Goal: Task Accomplishment & Management: Use online tool/utility

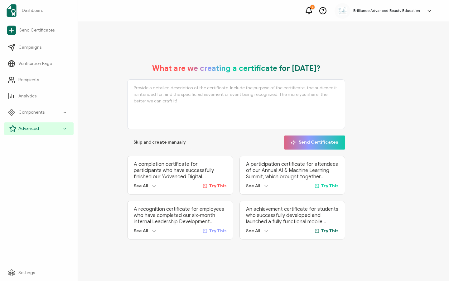
click at [24, 128] on span "Advanced" at bounding box center [28, 128] width 21 height 6
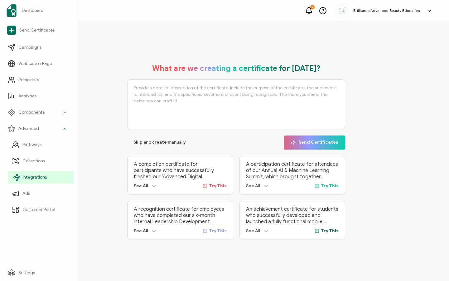
click at [40, 173] on link "Integrations" at bounding box center [40, 177] width 65 height 12
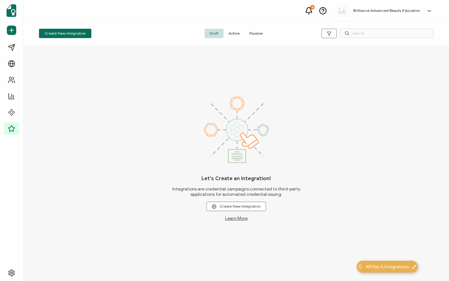
click at [239, 33] on span "Active" at bounding box center [233, 33] width 21 height 9
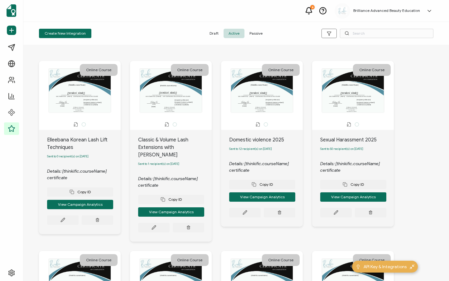
click at [358, 26] on div "Create New Integration Draft Active Passive" at bounding box center [235, 33] width 425 height 23
click at [358, 33] on input "text" at bounding box center [387, 33] width 94 height 9
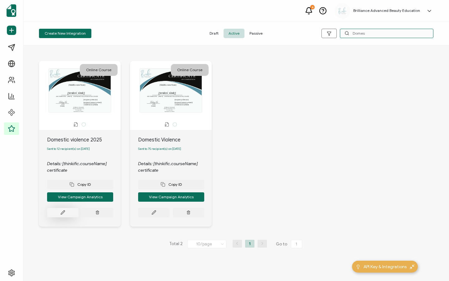
type input "Domes"
click at [70, 216] on button at bounding box center [62, 212] width 31 height 9
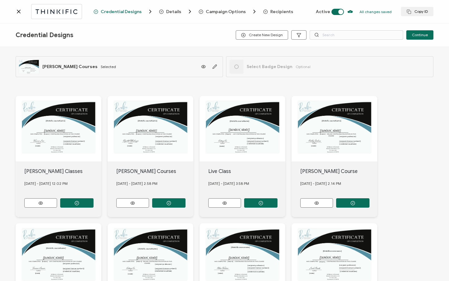
click at [280, 12] on span "Recipients" at bounding box center [281, 11] width 23 height 5
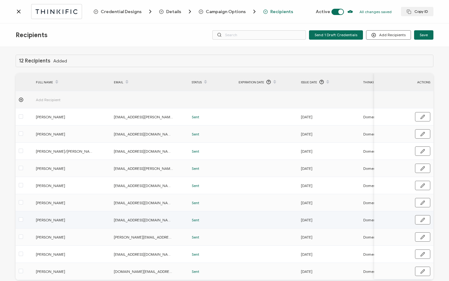
scroll to position [31, 0]
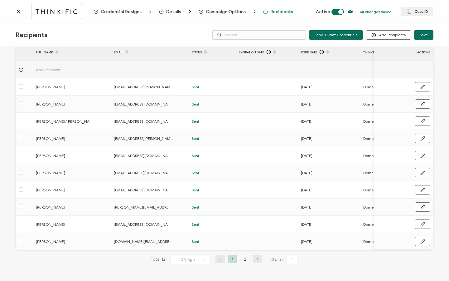
click at [243, 257] on li "2" at bounding box center [244, 259] width 9 height 8
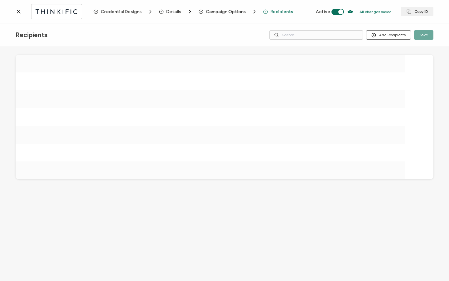
scroll to position [0, 0]
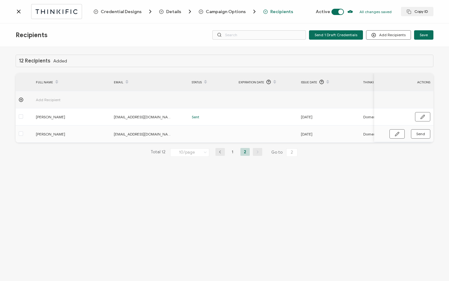
click at [19, 13] on icon at bounding box center [19, 11] width 6 height 6
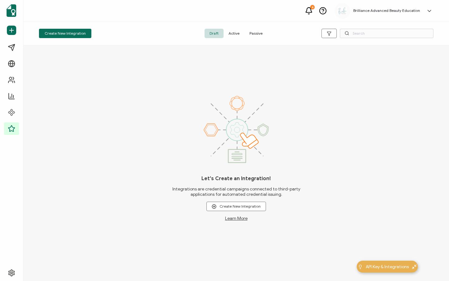
click at [238, 36] on span "Active" at bounding box center [233, 33] width 21 height 9
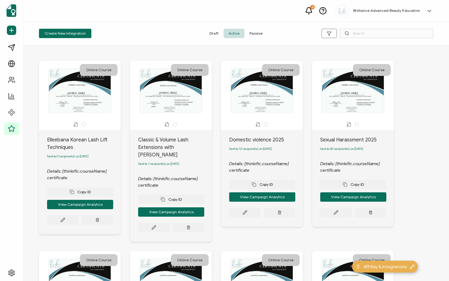
click at [349, 31] on icon at bounding box center [346, 33] width 5 height 5
click at [360, 31] on input "text" at bounding box center [387, 33] width 94 height 9
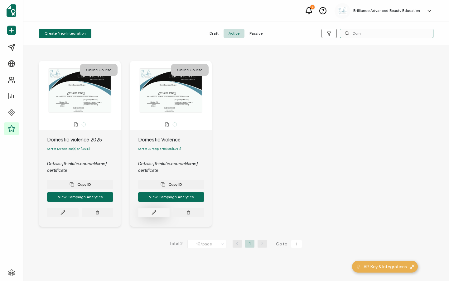
type input "Dom"
click at [163, 213] on button at bounding box center [153, 212] width 31 height 9
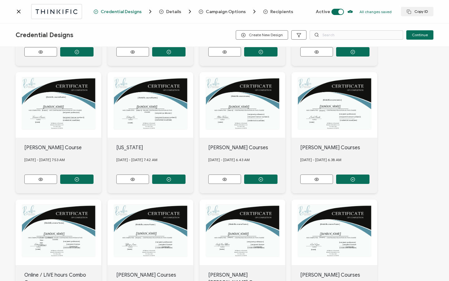
scroll to position [231, 0]
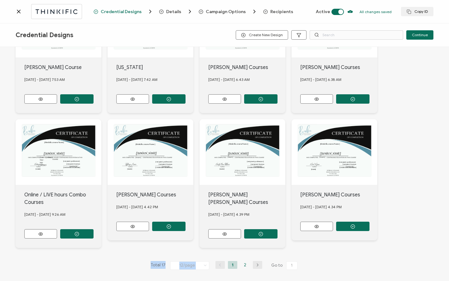
click at [245, 260] on div "Total 17 12/page 12/page 24/page 48/page 96/page 1 2 Go to 1" at bounding box center [224, 265] width 151 height 10
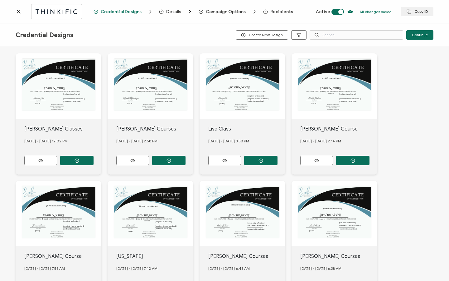
scroll to position [0, 0]
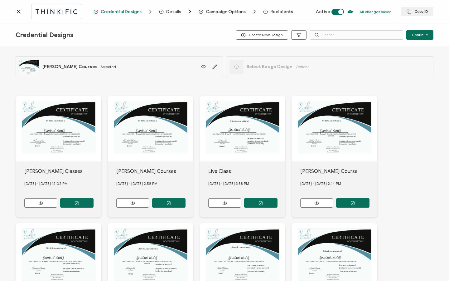
click at [279, 11] on span "Recipients" at bounding box center [281, 11] width 23 height 5
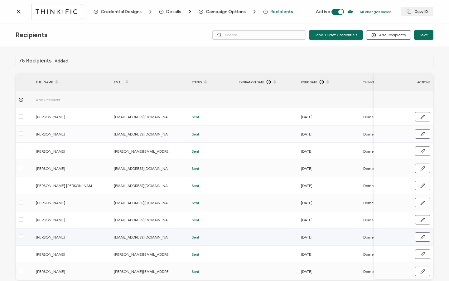
scroll to position [31, 0]
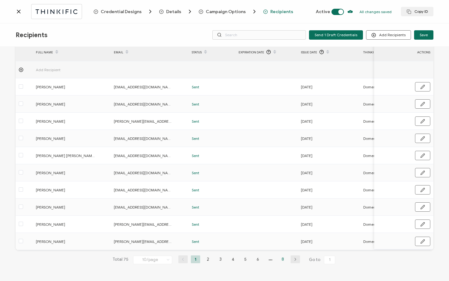
click at [280, 258] on li "8" at bounding box center [282, 259] width 9 height 8
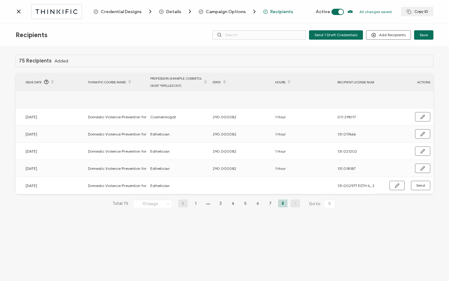
scroll to position [0, 298]
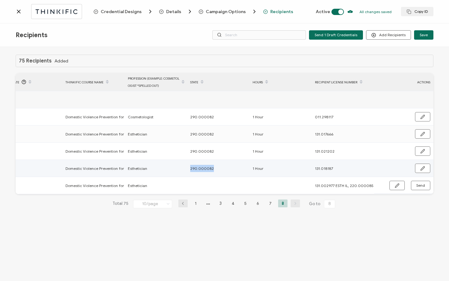
drag, startPoint x: 190, startPoint y: 168, endPoint x: 213, endPoint y: 168, distance: 23.1
click at [213, 168] on div "290.000082" at bounding box center [218, 168] width 62 height 7
copy span "290.000082"
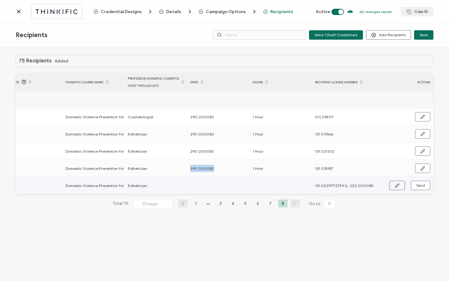
click at [400, 185] on button "button" at bounding box center [396, 184] width 15 height 9
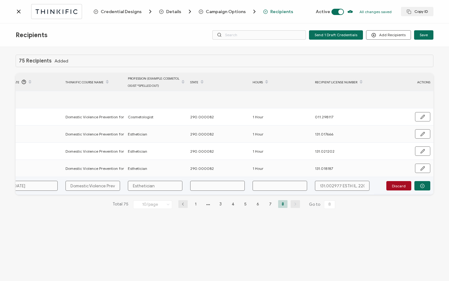
click at [220, 187] on input "text" at bounding box center [217, 185] width 55 height 10
paste input "290.000082"
type input "290.000082"
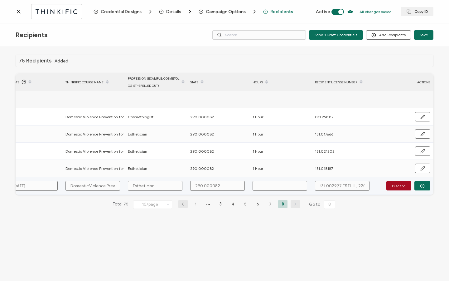
click at [271, 186] on input "text" at bounding box center [279, 185] width 55 height 10
type input "1"
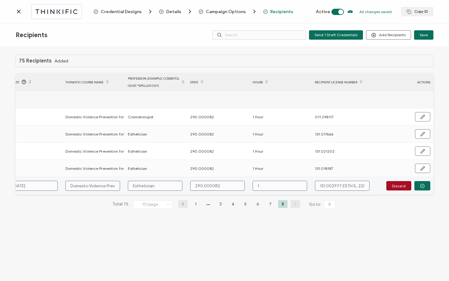
type input "1 H"
type input "1 Ho"
type input "1 Hou"
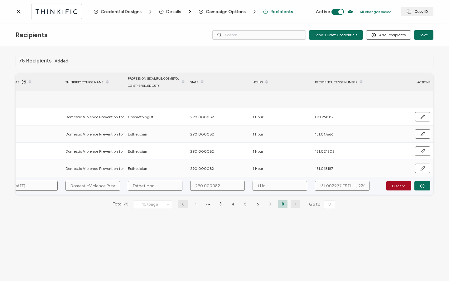
type input "1 Hou"
type input "1 Hour"
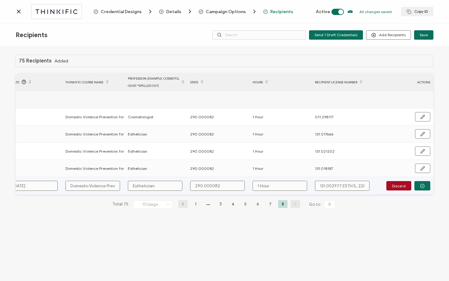
drag, startPoint x: 341, startPoint y: 185, endPoint x: 355, endPoint y: 183, distance: 13.8
click at [355, 183] on input "131.002977 ESTH IL, 220.000085 [MEDICAL_DATA] IL" at bounding box center [342, 185] width 55 height 10
click at [350, 185] on input "131.002977 ESTH IL, 220.000085 [MEDICAL_DATA] IL" at bounding box center [342, 185] width 55 height 10
drag, startPoint x: 342, startPoint y: 185, endPoint x: 354, endPoint y: 186, distance: 12.8
click at [354, 186] on input "131.002977 ESTH IL, 220.000085 [MEDICAL_DATA] IL" at bounding box center [342, 185] width 55 height 10
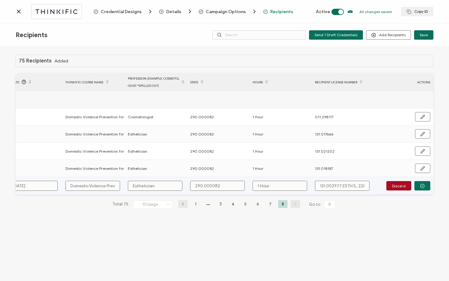
type input "131.002977 , 220.000085 [MEDICAL_DATA] IL"
click at [366, 184] on input "131.002977 , 220.000085 [MEDICAL_DATA] IL" at bounding box center [342, 185] width 55 height 10
click at [346, 188] on input "131.002977 , 220.000085 [MEDICAL_DATA] IL" at bounding box center [342, 185] width 55 height 10
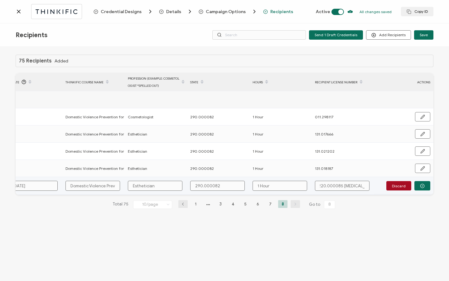
drag, startPoint x: 342, startPoint y: 186, endPoint x: 374, endPoint y: 186, distance: 32.7
click at [374, 186] on div "FULL NAME EMAIL Status Expiration Date Issue Date Thinkific Course Name Profess…" at bounding box center [225, 133] width 418 height 121
type input "131.002977 , 220.000085 E"
type input "131.002977 , 220.000085"
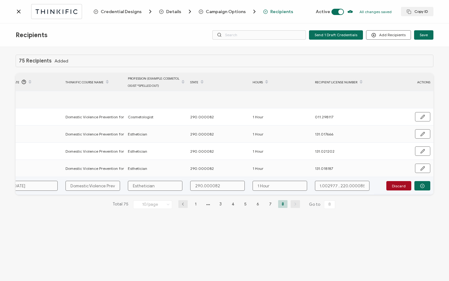
type input "131.002977 , 220.000085"
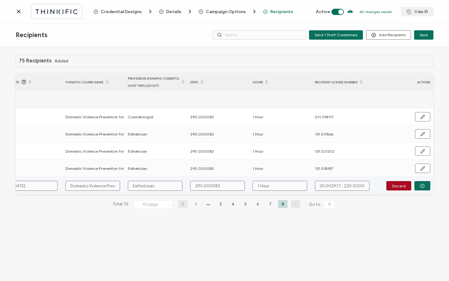
scroll to position [0, 0]
click at [161, 186] on input "Esthetician" at bounding box center [155, 185] width 55 height 10
type input "Esthetician /"
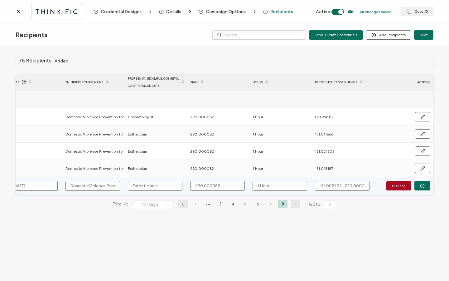
type input "Esthetician /"
type input "Esthetician / E"
type input "Esthetician / El"
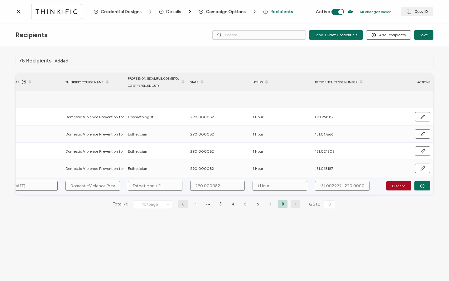
type input "Esthetician / Ele"
type input "Esthetician / Elec"
type input "Esthetician / Elect"
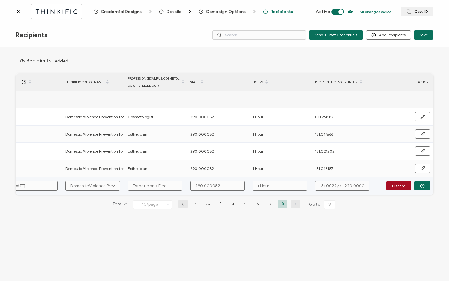
type input "Esthetician / Elect"
type input "Esthetician / Electr"
type input "Esthetician / Electro"
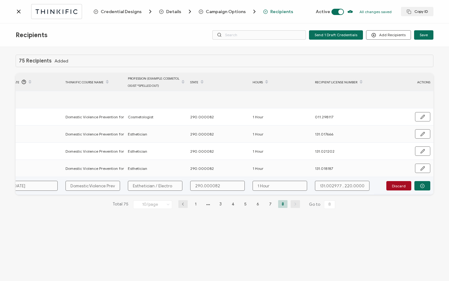
type input "Esthetician / Electrol"
type input "Esthetician / Electrolo"
type input "Esthetician / Electrolog"
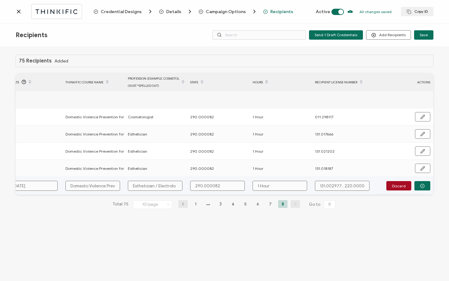
type input "Esthetician / Electrolog"
type input "Esthetician / [MEDICAL_DATA]"
click at [340, 187] on input "131.002977 , 220.000085" at bounding box center [342, 185] width 55 height 10
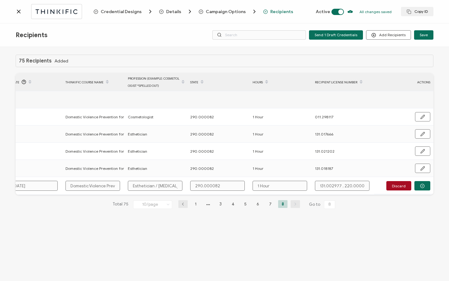
type input "131.002977, 220.000085"
click at [419, 184] on button "button" at bounding box center [422, 185] width 16 height 9
click at [419, 184] on span "Send" at bounding box center [420, 185] width 9 height 4
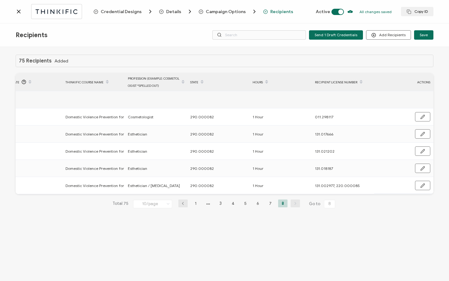
click at [19, 14] on icon at bounding box center [19, 11] width 6 height 6
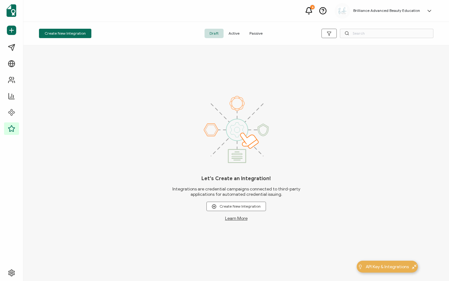
click at [235, 29] on span "Active" at bounding box center [233, 33] width 21 height 9
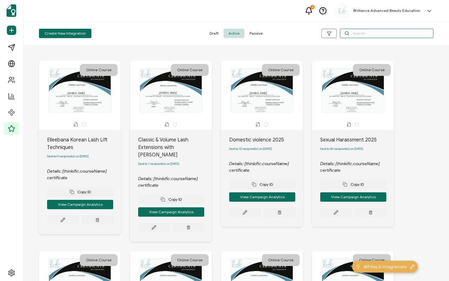
click at [360, 35] on input "text" at bounding box center [387, 33] width 94 height 9
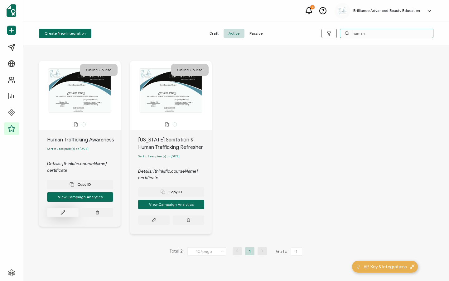
type input "human"
click at [61, 214] on icon at bounding box center [62, 212] width 5 height 5
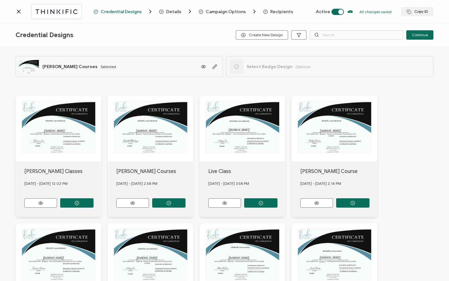
click at [270, 13] on span "Recipients" at bounding box center [281, 11] width 23 height 5
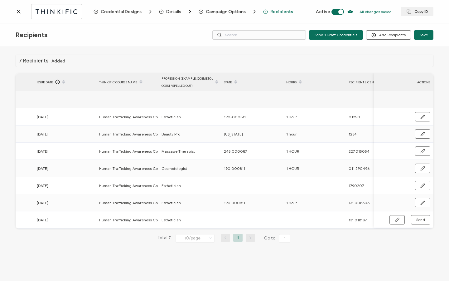
scroll to position [0, 298]
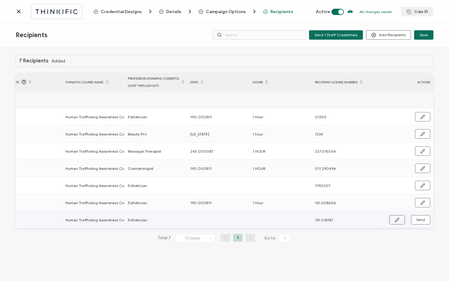
click at [394, 218] on button "button" at bounding box center [396, 219] width 15 height 9
drag, startPoint x: 212, startPoint y: 202, endPoint x: 185, endPoint y: 203, distance: 27.7
click at [185, 203] on tr "[PERSON_NAME] [EMAIL_ADDRESS][DOMAIN_NAME] Sent [DATE] Human Trafficking Awaren…" at bounding box center [75, 202] width 715 height 17
copy tr "190.000811"
click at [207, 222] on input "text" at bounding box center [217, 220] width 55 height 10
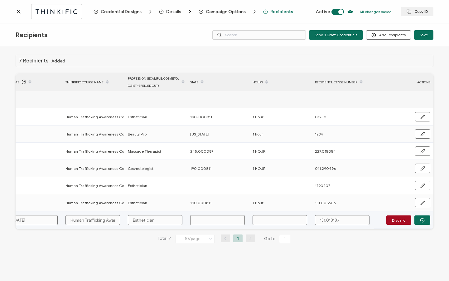
paste input "190.000811"
type input "190.000811"
click at [263, 219] on input "text" at bounding box center [279, 220] width 55 height 10
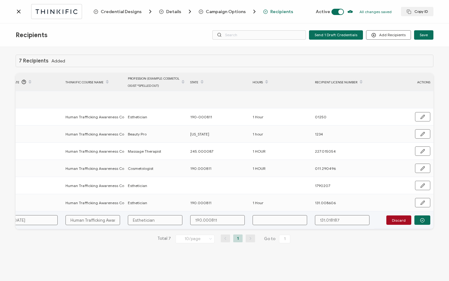
type input "1"
type input "1 H"
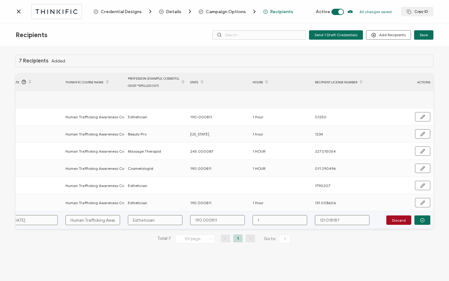
type input "1 H"
type input "1 Ho"
type input "1 Hou"
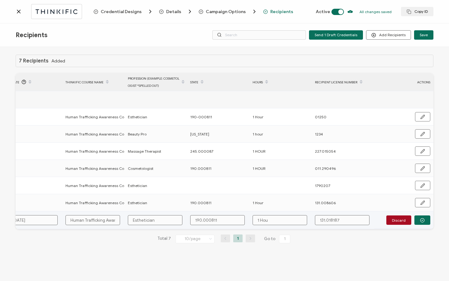
type input "1 Hour"
click at [424, 220] on icon "button" at bounding box center [422, 220] width 5 height 5
click at [424, 221] on span "Send" at bounding box center [420, 220] width 9 height 4
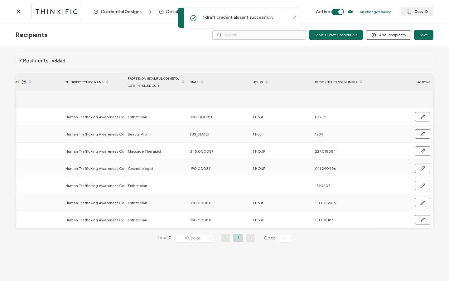
click at [17, 15] on div at bounding box center [55, 11] width 78 height 15
click at [17, 13] on icon at bounding box center [19, 11] width 6 height 6
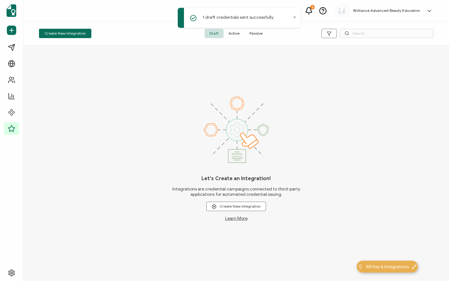
click at [233, 37] on span "Active" at bounding box center [233, 33] width 21 height 9
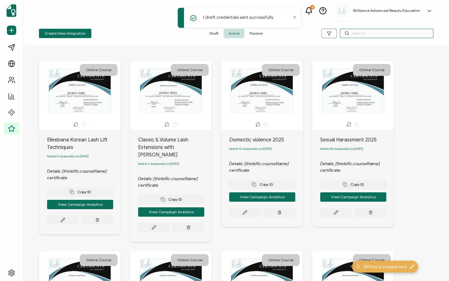
click at [385, 32] on input "text" at bounding box center [387, 33] width 94 height 9
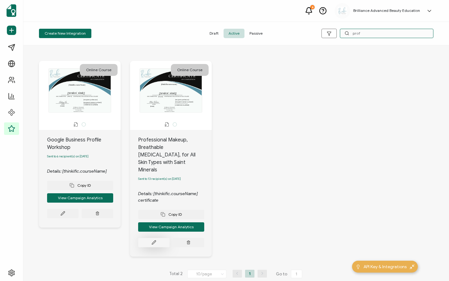
type input "prof"
click at [153, 240] on icon at bounding box center [153, 242] width 5 height 5
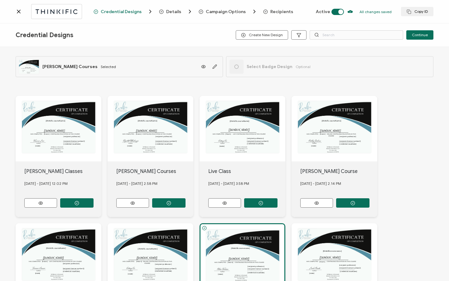
click at [285, 12] on span "Recipients" at bounding box center [281, 11] width 23 height 5
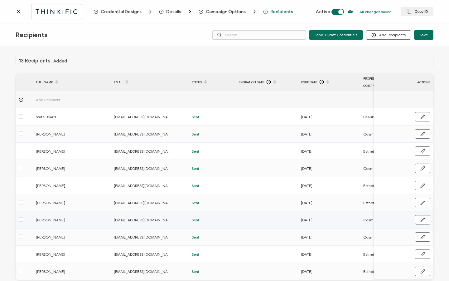
scroll to position [31, 0]
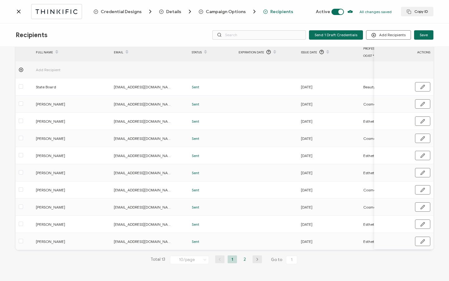
click at [245, 260] on li "2" at bounding box center [244, 259] width 9 height 8
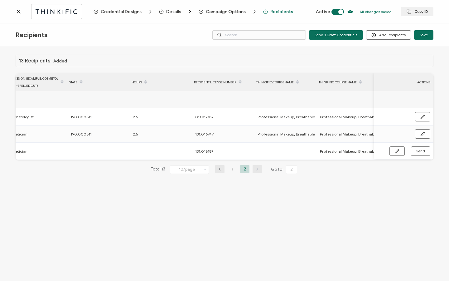
scroll to position [0, 360]
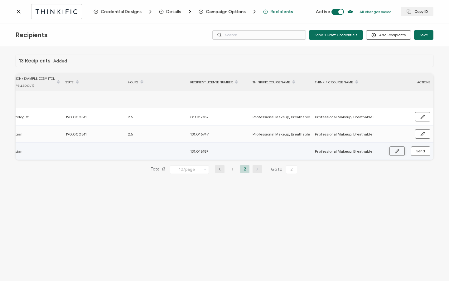
click at [396, 149] on icon "button" at bounding box center [397, 151] width 5 height 5
drag, startPoint x: 319, startPoint y: 150, endPoint x: 382, endPoint y: 154, distance: 62.8
click at [382, 154] on div "FULL NAME EMAIL Status Expiration Date Issue Date Profession (Example: cosmetol…" at bounding box center [225, 116] width 418 height 87
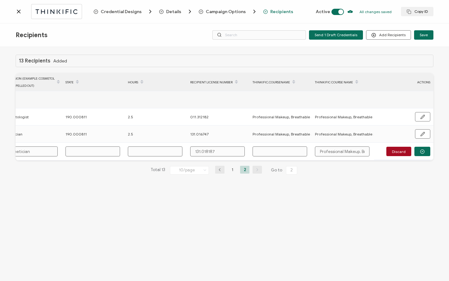
click at [283, 153] on input "text" at bounding box center [279, 151] width 55 height 10
paste input "Professional Makeup, Breathable Skin Protection, for All Skin Types with Saint …"
type input "Professional Makeup, Breathable Skin Protection, for All Skin Types with Saint …"
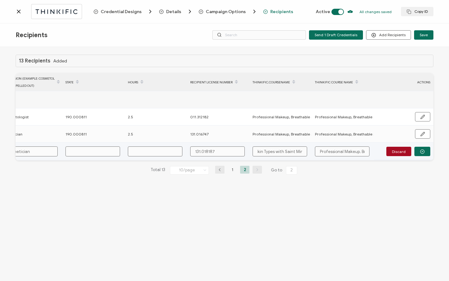
type input "Professional Makeup, Breathable Skin Protection, for All Skin Types with Saint …"
click at [144, 150] on input "text" at bounding box center [155, 151] width 55 height 10
type input "2"
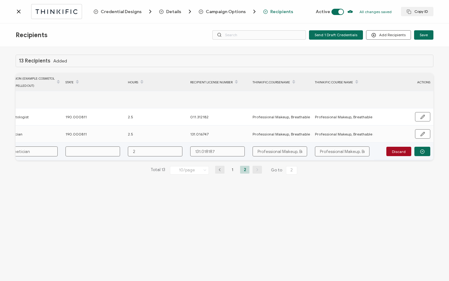
type input "2."
type input "2.5"
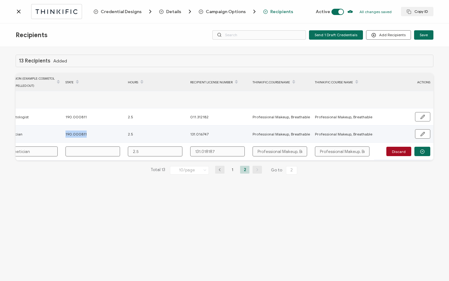
drag, startPoint x: 85, startPoint y: 134, endPoint x: 58, endPoint y: 134, distance: 26.5
click at [58, 134] on tr "[PERSON_NAME] [EMAIL_ADDRESS][DOMAIN_NAME] Sent [DATE] Esthetician 190.000811 2…" at bounding box center [45, 133] width 778 height 17
copy tr "190.000811"
click at [85, 149] on input "text" at bounding box center [92, 151] width 55 height 10
paste input "190.000811"
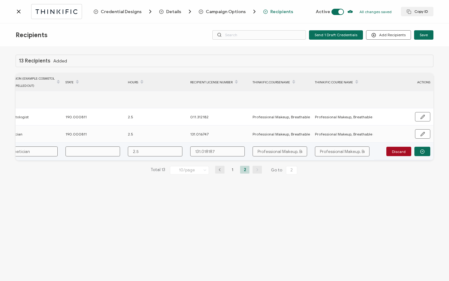
type input "190.000811"
click at [424, 150] on icon "button" at bounding box center [422, 151] width 5 height 5
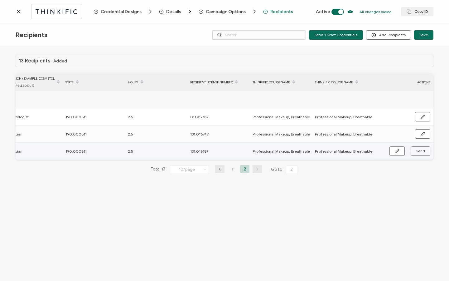
click at [425, 150] on button "Send" at bounding box center [420, 150] width 19 height 9
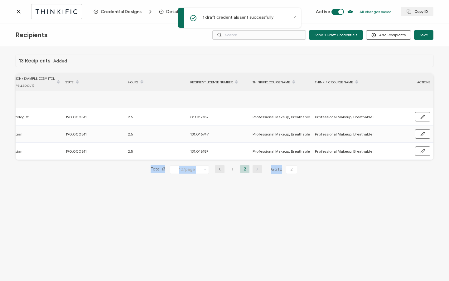
drag, startPoint x: 386, startPoint y: 161, endPoint x: 286, endPoint y: 171, distance: 101.4
click at [285, 171] on div "13 Recipients Added FULL NAME EMAIL Status Expiration Date Issue Date Professio…" at bounding box center [225, 119] width 418 height 129
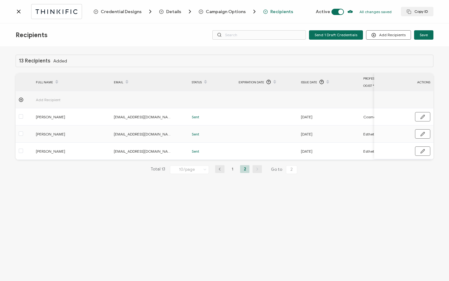
click at [24, 15] on div at bounding box center [55, 11] width 78 height 15
click at [20, 14] on icon at bounding box center [19, 11] width 6 height 6
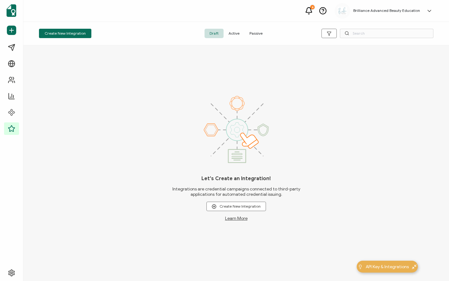
click at [237, 35] on span "Active" at bounding box center [233, 33] width 21 height 9
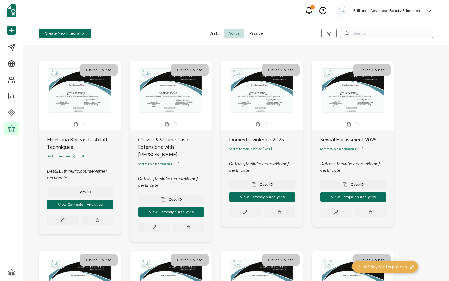
click at [374, 34] on input "text" at bounding box center [387, 33] width 94 height 9
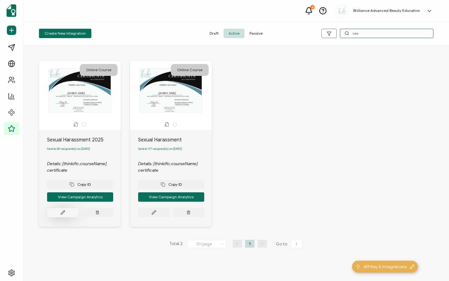
type input "sex"
click at [63, 217] on button at bounding box center [62, 212] width 31 height 9
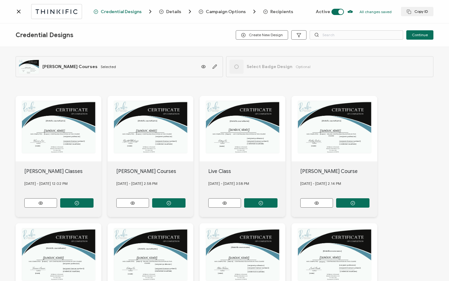
click at [270, 12] on span "Recipients" at bounding box center [281, 11] width 23 height 5
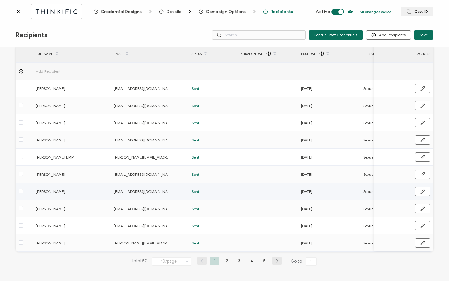
scroll to position [31, 0]
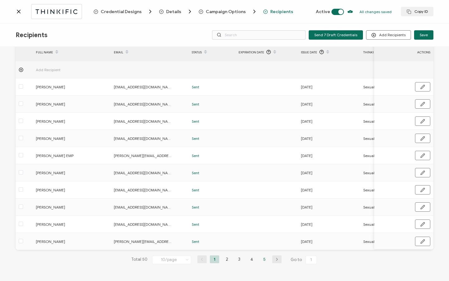
click at [260, 257] on li "5" at bounding box center [264, 259] width 9 height 8
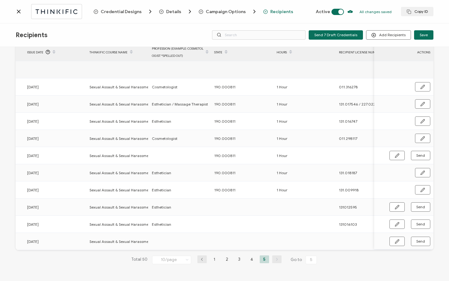
scroll to position [0, 300]
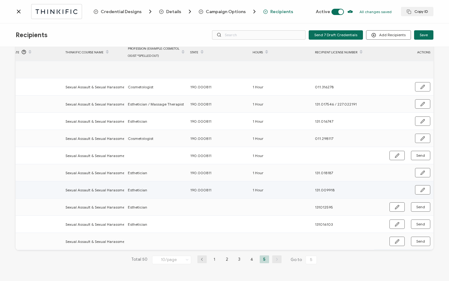
drag, startPoint x: 187, startPoint y: 188, endPoint x: 208, endPoint y: 189, distance: 21.2
click at [208, 189] on div "190.000811" at bounding box center [218, 189] width 62 height 7
copy span "190.000811"
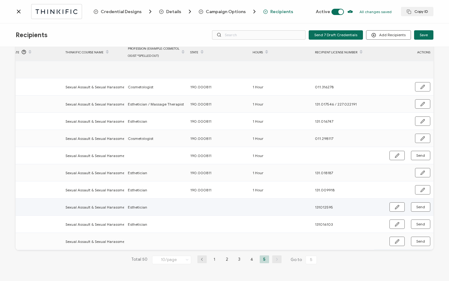
drag, startPoint x: 392, startPoint y: 209, endPoint x: 280, endPoint y: 233, distance: 114.8
click at [392, 209] on button "button" at bounding box center [396, 206] width 15 height 9
click at [212, 204] on input "text" at bounding box center [217, 206] width 55 height 10
paste input "190.000811"
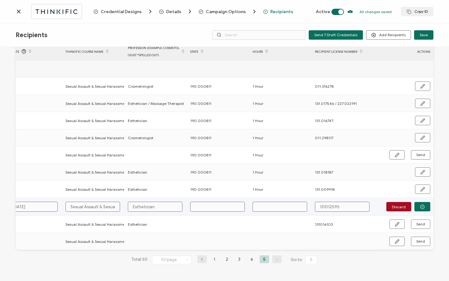
type input "190.000811"
click at [254, 204] on input "text" at bounding box center [279, 206] width 55 height 10
type input "1"
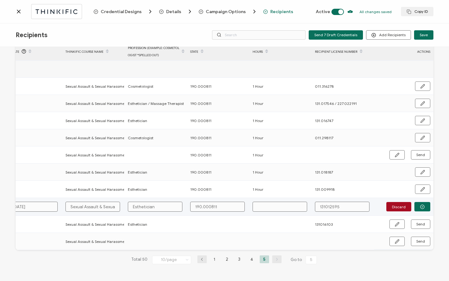
type input "1"
type input "1 H"
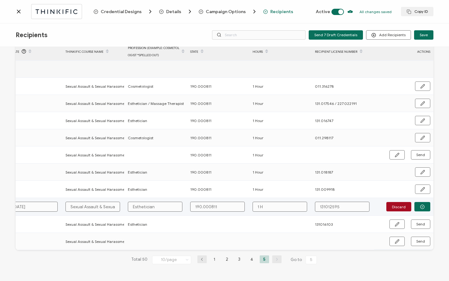
type input "1 Ho"
type input "1 Hou"
type input "1 Hour"
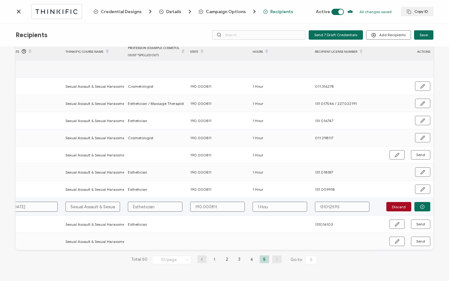
type input "1 Hour"
click at [324, 204] on input "131012595" at bounding box center [342, 206] width 55 height 10
type input "131.012595"
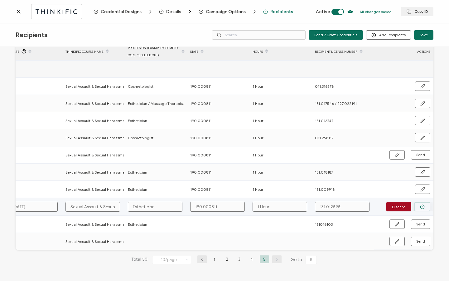
type input "131.012595"
click at [420, 205] on icon "button" at bounding box center [422, 206] width 5 height 5
click at [420, 206] on span "Send" at bounding box center [420, 207] width 9 height 4
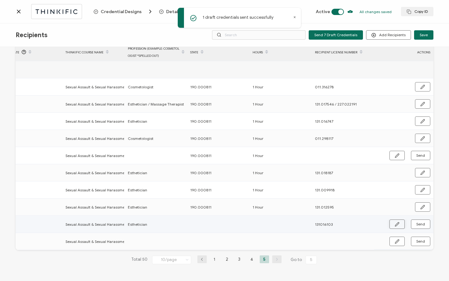
click at [395, 224] on icon "button" at bounding box center [397, 224] width 5 height 5
click at [199, 221] on input "text" at bounding box center [217, 223] width 55 height 10
paste input "190.000811"
type input "190.000811"
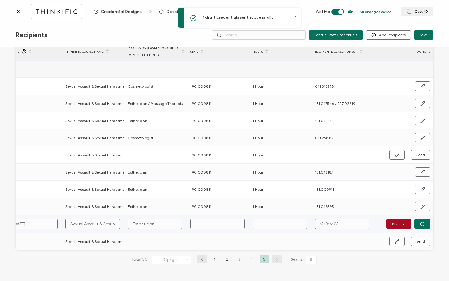
type input "190.000811"
click at [271, 222] on input "text" at bounding box center [279, 223] width 55 height 10
type input "1"
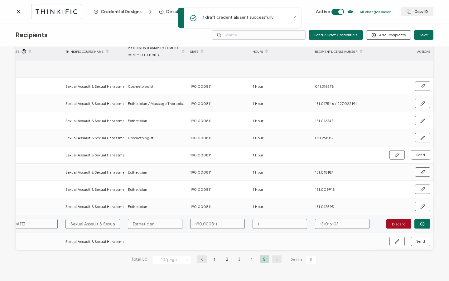
type input "1"
type input "1 H"
type input "1 Ho"
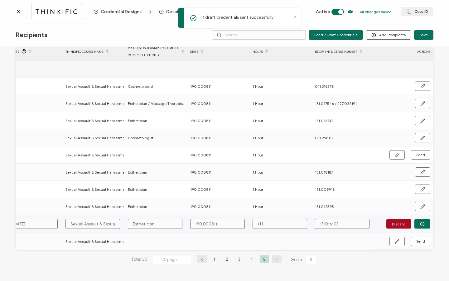
type input "1 Ho"
type input "1 Hou"
type input "1 Hour"
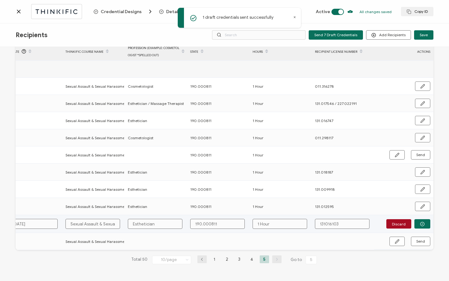
type input "1 Hour"
click at [324, 224] on input "131016103" at bounding box center [342, 223] width 55 height 10
type input "131.016103"
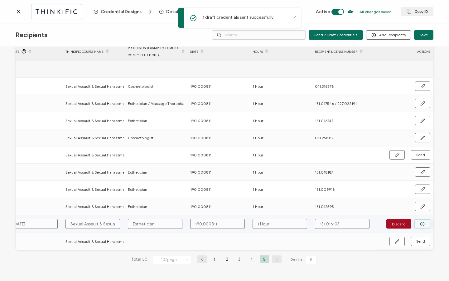
click at [417, 219] on button "button" at bounding box center [422, 223] width 16 height 9
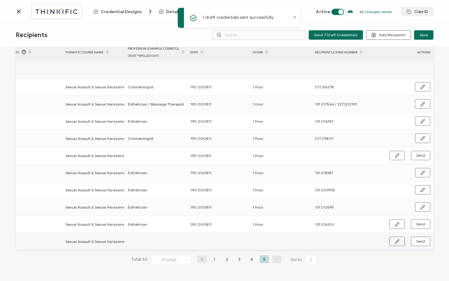
click at [392, 238] on button "button" at bounding box center [396, 240] width 15 height 9
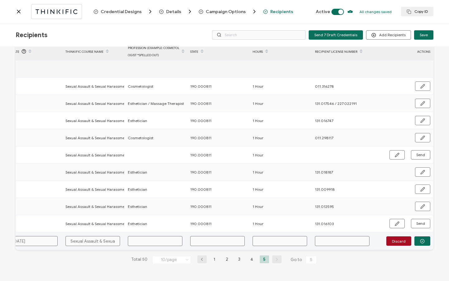
click at [220, 240] on input "text" at bounding box center [217, 241] width 55 height 10
paste input "190.000811"
type input "190.000811"
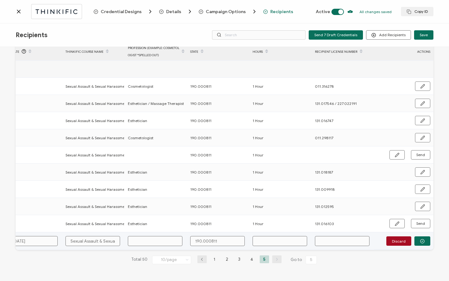
click at [264, 240] on input "text" at bounding box center [279, 241] width 55 height 10
type input "1"
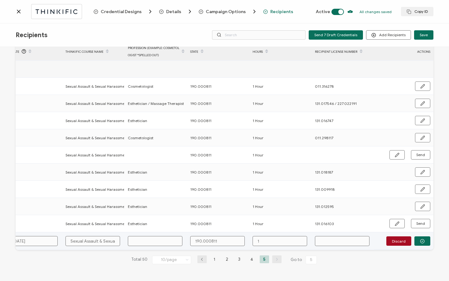
type input "1 H"
type input "1 Ho"
type input "1 Hou"
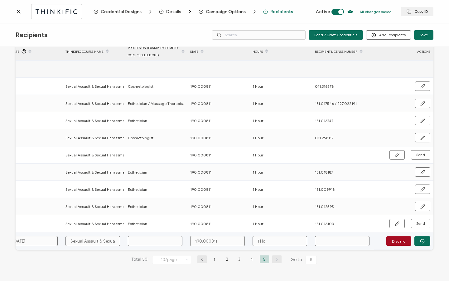
type input "1 Hou"
type input "1 Hour"
click at [417, 239] on button "button" at bounding box center [422, 240] width 16 height 9
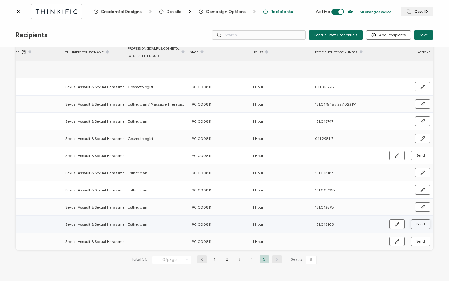
scroll to position [31, 0]
click at [419, 222] on span "Send" at bounding box center [420, 224] width 9 height 4
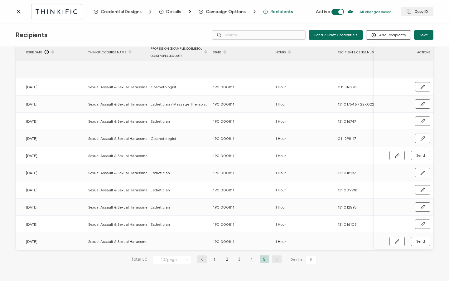
scroll to position [0, 300]
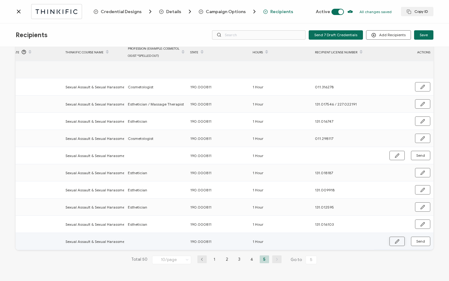
click at [391, 239] on button "button" at bounding box center [396, 240] width 15 height 9
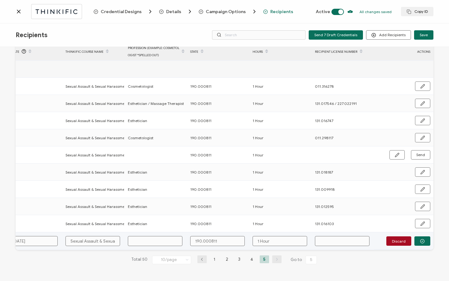
scroll to position [32, 0]
click at [316, 241] on input "text" at bounding box center [342, 241] width 55 height 10
paste input "131.018663"
type input "131.018663"
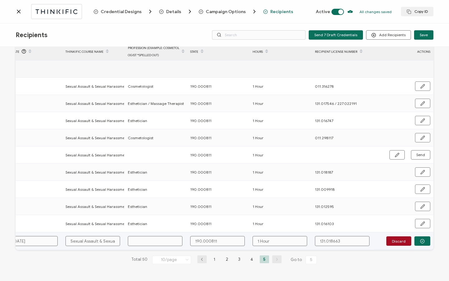
type input "131.018663"
click at [162, 241] on input "text" at bounding box center [155, 241] width 55 height 10
type input "E"
type input "Es"
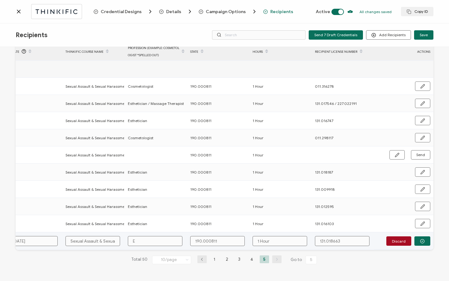
type input "Es"
type input "Est"
type input "Esth"
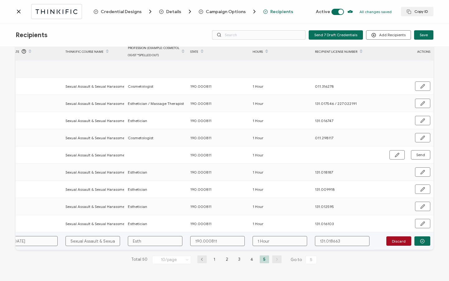
type input "Esthe"
type input "Esthet"
type input "Estheti"
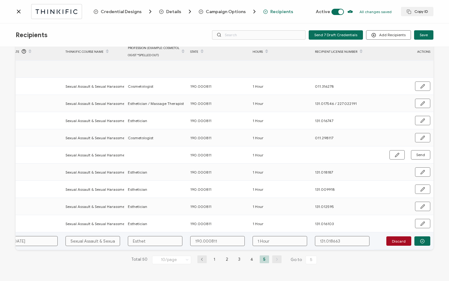
type input "Estheti"
type input "Esthetic"
type input "Esthetici"
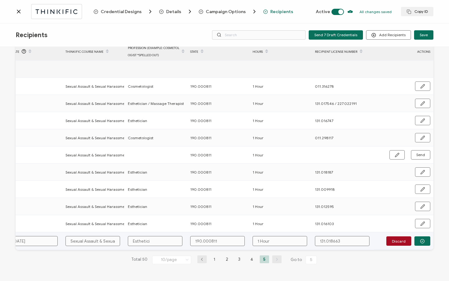
type input "Estheticia"
type input "Esthetician"
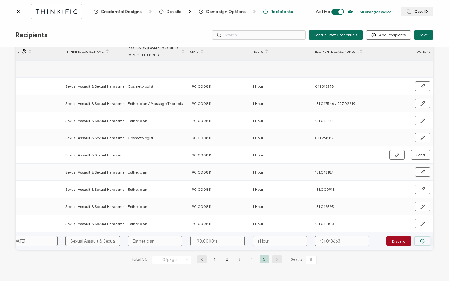
click at [420, 238] on icon "button" at bounding box center [422, 240] width 5 height 5
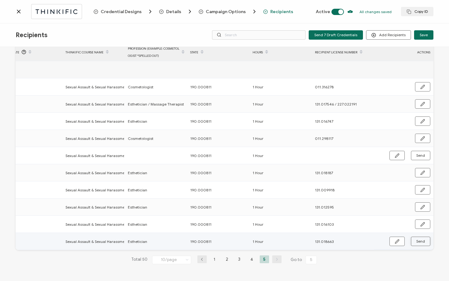
scroll to position [31, 0]
click at [420, 239] on span "Send" at bounding box center [420, 241] width 9 height 4
click at [18, 13] on icon at bounding box center [19, 11] width 6 height 6
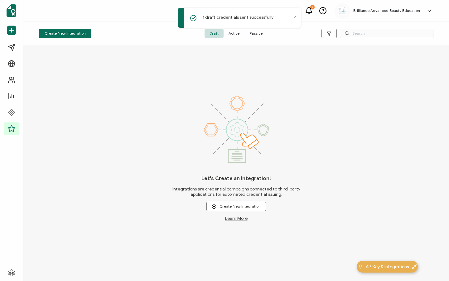
click at [237, 36] on span "Active" at bounding box center [233, 33] width 21 height 9
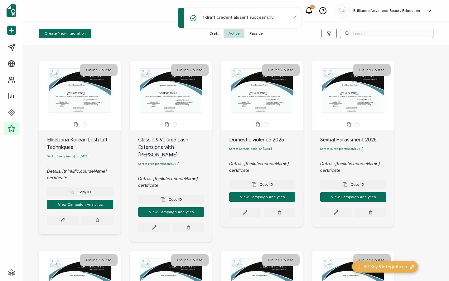
click at [362, 34] on input "text" at bounding box center [387, 33] width 94 height 9
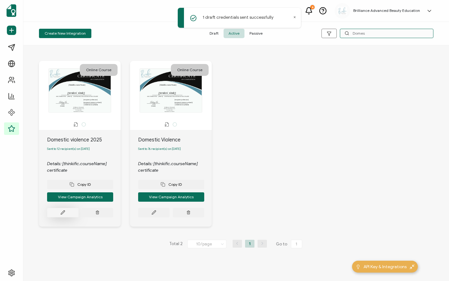
type input "Domes"
click at [59, 214] on button at bounding box center [62, 212] width 31 height 9
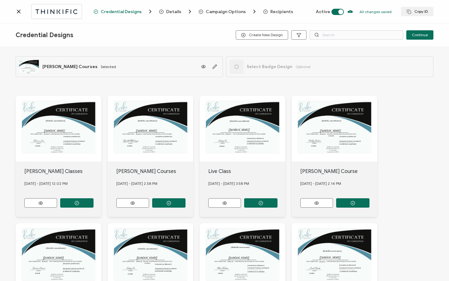
click at [280, 13] on span "Recipients" at bounding box center [281, 11] width 23 height 5
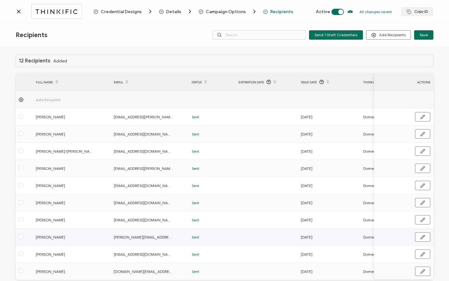
scroll to position [31, 0]
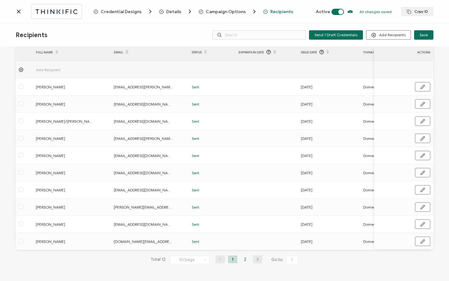
click at [247, 260] on li "2" at bounding box center [244, 259] width 9 height 8
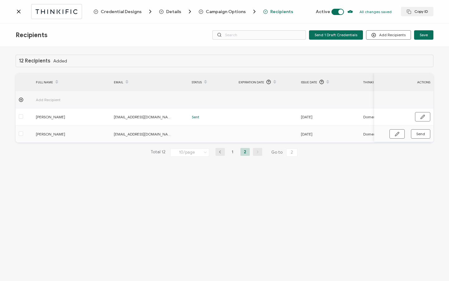
click at [20, 13] on icon at bounding box center [18, 11] width 3 height 3
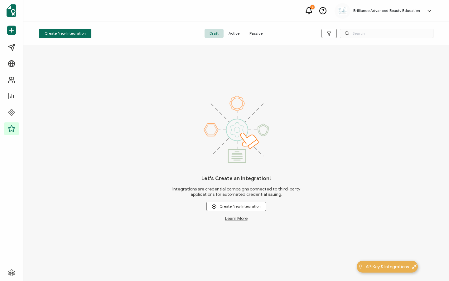
click at [239, 36] on span "Active" at bounding box center [233, 33] width 21 height 9
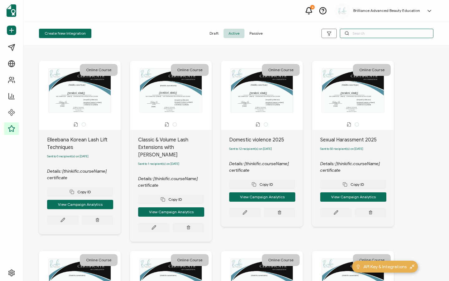
click at [363, 35] on input "text" at bounding box center [387, 33] width 94 height 9
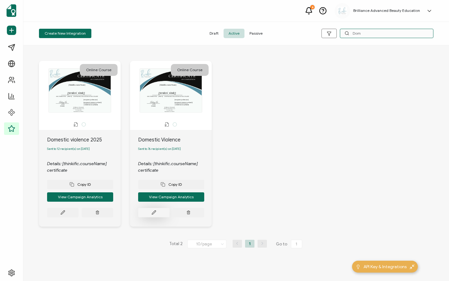
type input "Dom"
click at [155, 213] on icon at bounding box center [153, 212] width 5 height 5
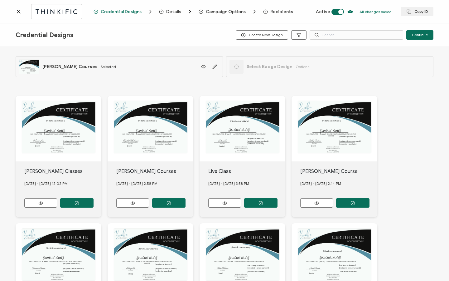
click at [271, 12] on span "Recipients" at bounding box center [281, 11] width 23 height 5
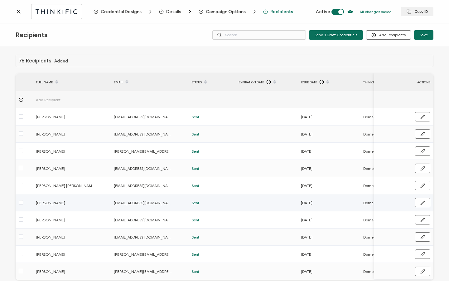
scroll to position [31, 0]
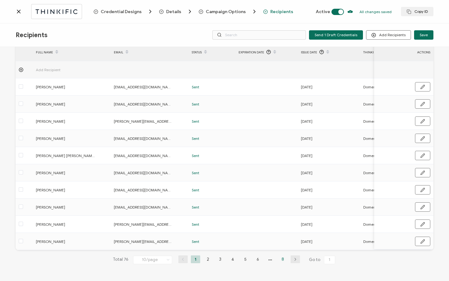
click at [281, 259] on li "8" at bounding box center [282, 259] width 9 height 8
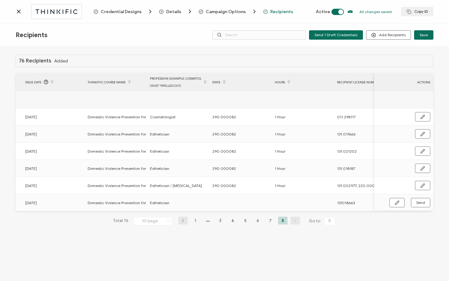
scroll to position [0, 284]
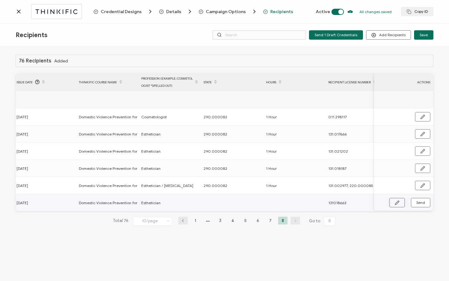
click at [398, 203] on icon "button" at bounding box center [397, 202] width 5 height 5
click at [236, 206] on input "text" at bounding box center [231, 203] width 55 height 10
click at [275, 205] on input "text" at bounding box center [293, 203] width 55 height 10
type input "1"
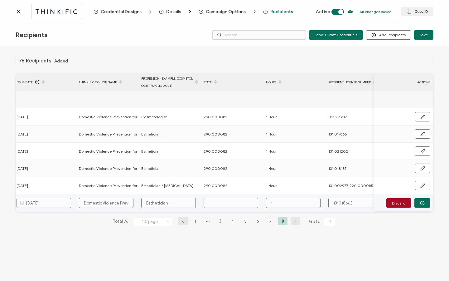
type input "1"
type input "1 j"
type input "1"
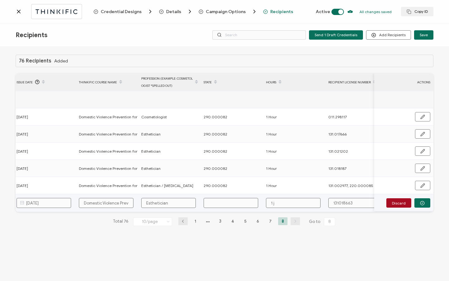
type input "1"
type input "1 H"
type input "1 Ho"
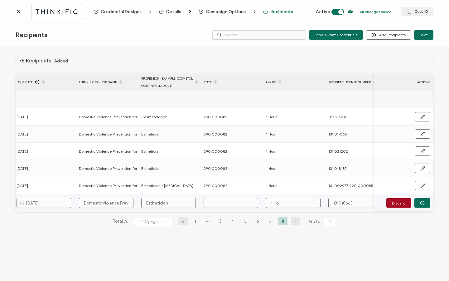
type input "1 Hou"
type input "1 Hour"
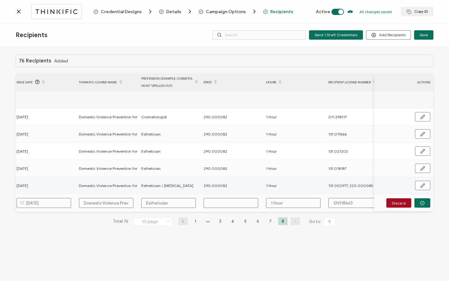
type input "1 Hour"
drag, startPoint x: 226, startPoint y: 185, endPoint x: 200, endPoint y: 186, distance: 25.9
click at [200, 186] on div "290.000082" at bounding box center [231, 185] width 62 height 7
copy tr "290.000082"
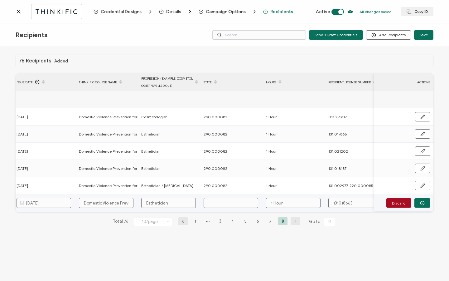
click at [214, 202] on input "text" at bounding box center [231, 203] width 55 height 10
paste input "290.000082"
type input "290.000082"
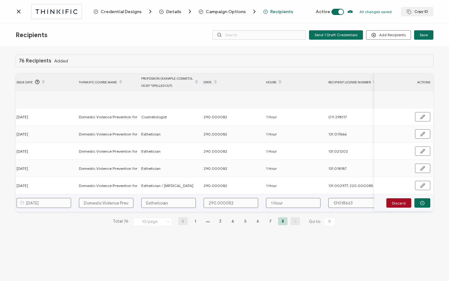
drag, startPoint x: 339, startPoint y: 203, endPoint x: 343, endPoint y: 209, distance: 7.3
click at [339, 203] on input "131018663" at bounding box center [355, 203] width 55 height 10
type input "131.018663"
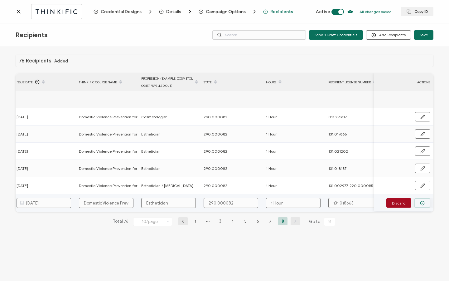
click at [425, 204] on button "button" at bounding box center [422, 202] width 16 height 9
click at [425, 205] on button "Send" at bounding box center [420, 202] width 19 height 9
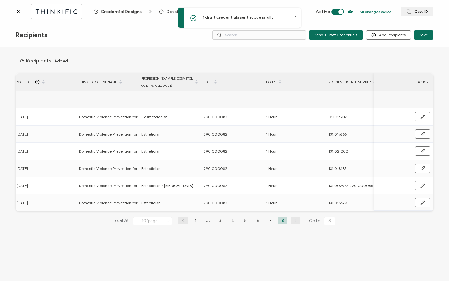
click at [20, 13] on icon at bounding box center [19, 11] width 6 height 6
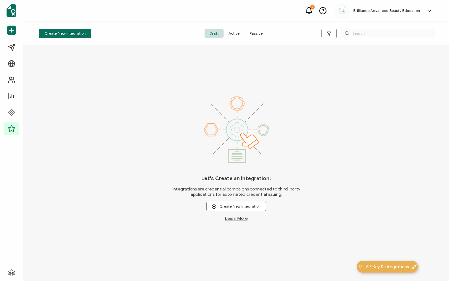
click at [232, 36] on span "Active" at bounding box center [233, 33] width 21 height 9
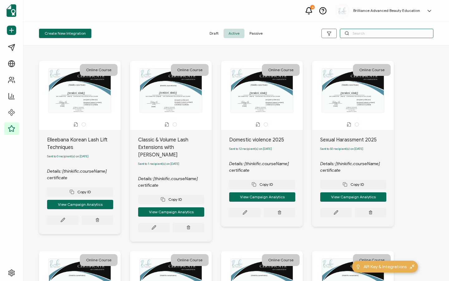
click at [359, 33] on input "text" at bounding box center [387, 33] width 94 height 9
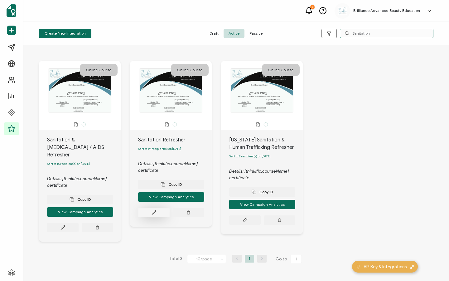
type input "Sanitation"
click at [150, 216] on button at bounding box center [153, 212] width 31 height 9
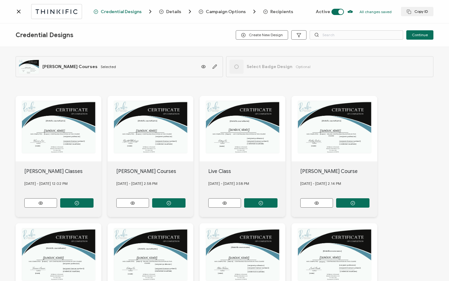
click at [281, 13] on span "Recipients" at bounding box center [281, 11] width 23 height 5
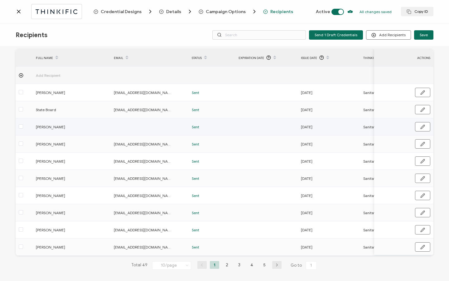
scroll to position [31, 0]
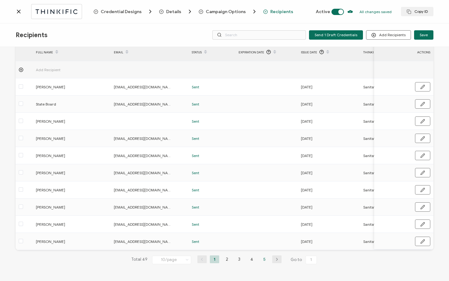
click at [261, 259] on li "5" at bounding box center [264, 259] width 9 height 8
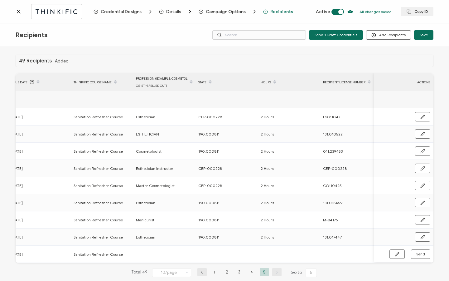
scroll to position [0, 300]
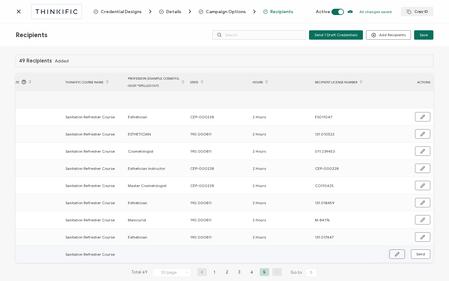
click at [395, 255] on icon "button" at bounding box center [397, 254] width 5 height 5
click at [165, 253] on input "text" at bounding box center [155, 254] width 55 height 10
click at [324, 254] on input "text" at bounding box center [342, 254] width 55 height 10
paste input "131.018827"
type input "131.018827"
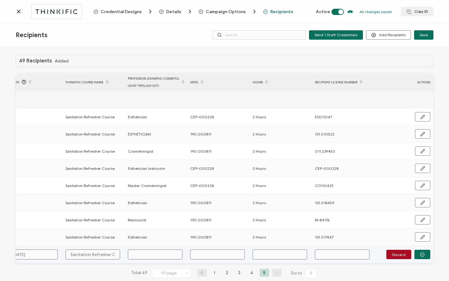
type input "131.018827"
click at [146, 256] on input "text" at bounding box center [155, 254] width 55 height 10
type input "E"
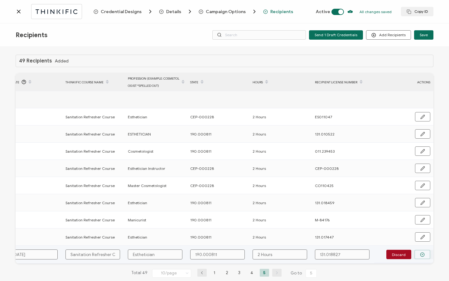
click at [417, 251] on button "button" at bounding box center [422, 253] width 16 height 9
click at [417, 252] on span "Send" at bounding box center [420, 254] width 9 height 4
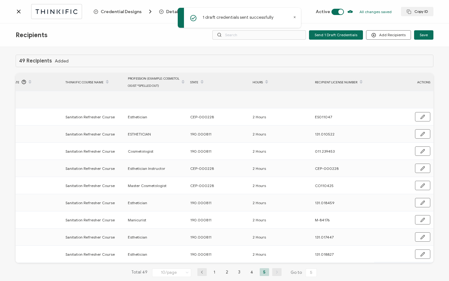
click at [18, 14] on icon at bounding box center [19, 11] width 6 height 6
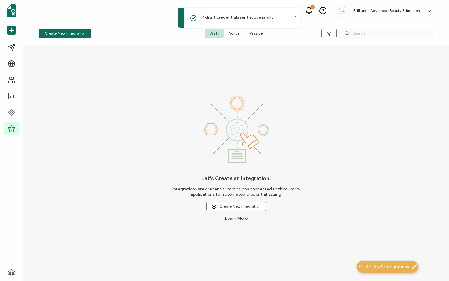
click at [236, 31] on span "Active" at bounding box center [233, 33] width 21 height 9
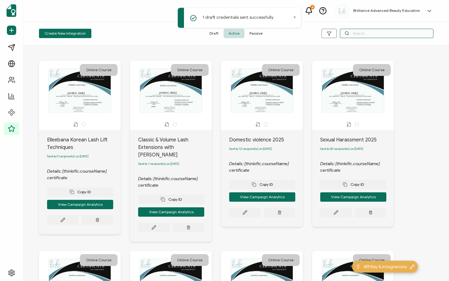
click at [350, 32] on input "text" at bounding box center [387, 33] width 94 height 9
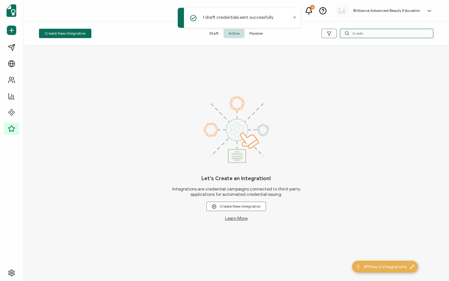
click at [392, 35] on input "Is edu" at bounding box center [387, 33] width 94 height 9
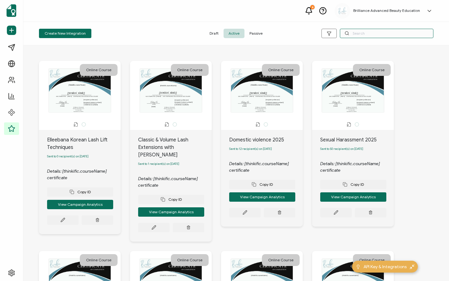
click at [376, 31] on input "text" at bounding box center [387, 33] width 94 height 9
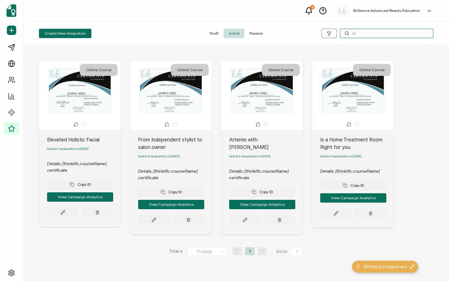
drag, startPoint x: 361, startPoint y: 31, endPoint x: 348, endPoint y: 33, distance: 13.2
click at [348, 33] on div "Is" at bounding box center [387, 33] width 94 height 9
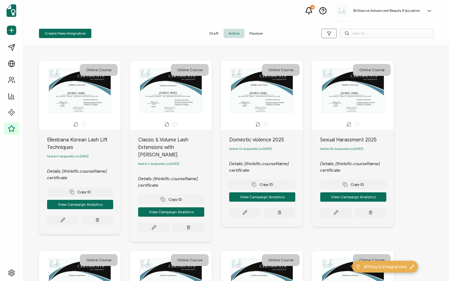
click at [255, 31] on span "Passive" at bounding box center [255, 33] width 23 height 9
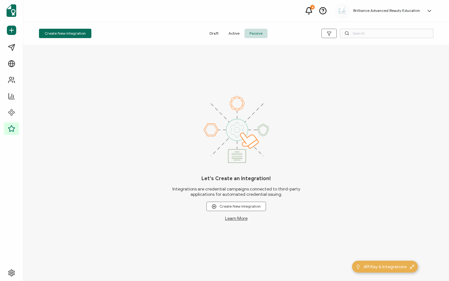
click at [223, 34] on span "Draft" at bounding box center [213, 33] width 19 height 9
click at [73, 32] on button "Create New Integration" at bounding box center [65, 33] width 52 height 9
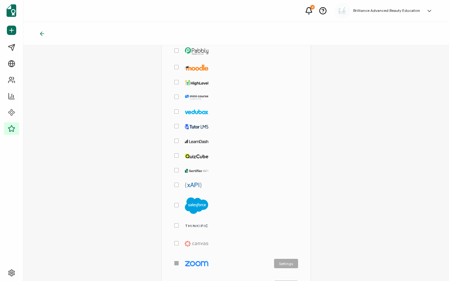
scroll to position [203, 0]
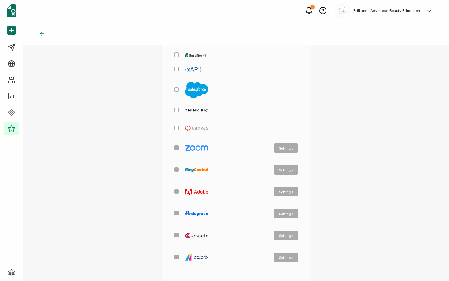
click at [196, 110] on img "checkbox-group" at bounding box center [196, 110] width 23 height 4
click at [179, 108] on input "checkbox-group" at bounding box center [179, 108] width 0 height 0
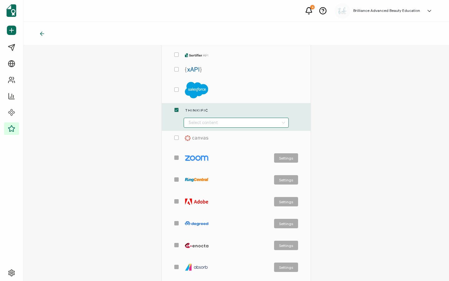
click at [196, 123] on input "checkbox-group" at bounding box center [236, 123] width 105 height 10
click at [214, 134] on span "Is Educating for Me?" at bounding box center [206, 137] width 36 height 11
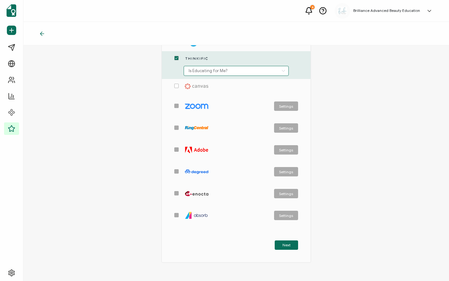
scroll to position [277, 0]
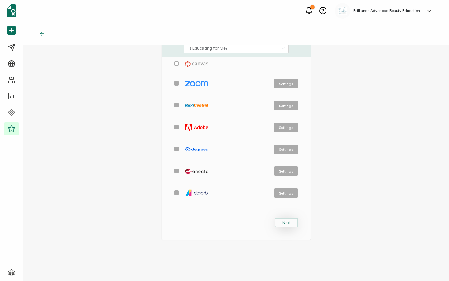
click at [285, 222] on span "Next" at bounding box center [286, 222] width 8 height 4
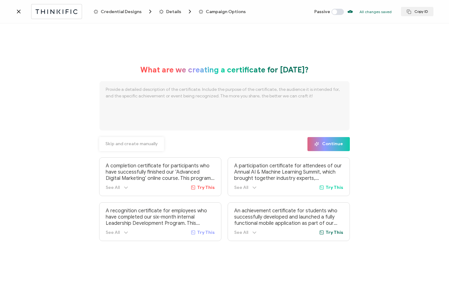
click at [127, 146] on span "Skip and create manually" at bounding box center [131, 144] width 52 height 4
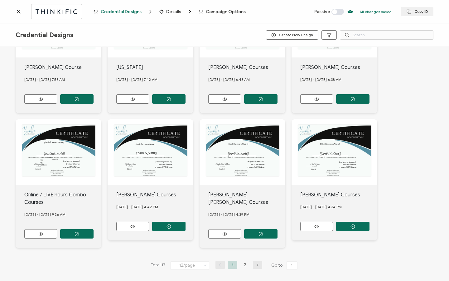
scroll to position [194, 0]
click at [242, 261] on li "2" at bounding box center [244, 265] width 9 height 8
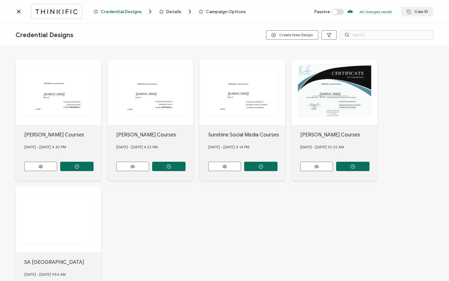
scroll to position [1, 0]
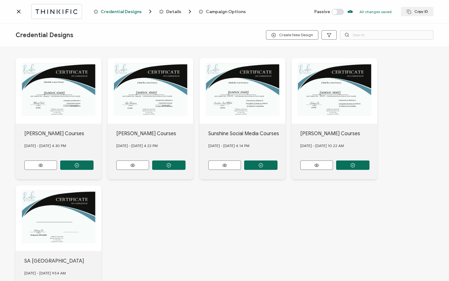
click at [350, 165] on button "button" at bounding box center [352, 164] width 33 height 9
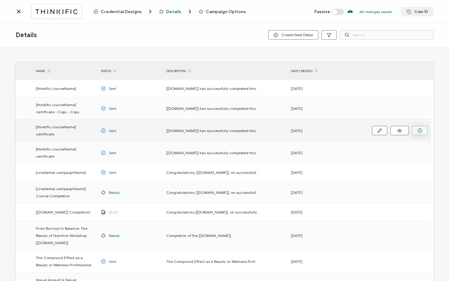
click at [421, 128] on icon "button" at bounding box center [419, 130] width 5 height 5
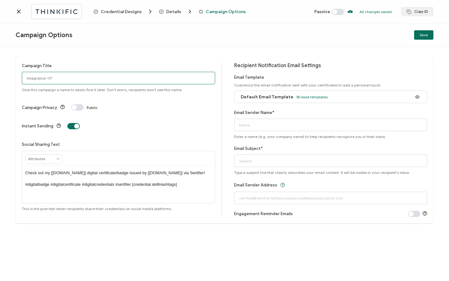
drag, startPoint x: 77, startPoint y: 76, endPoint x: 17, endPoint y: 84, distance: 61.3
click at [0, 81] on div "Campaign Title Integration 117 Give this campaign a name to easily find it late…" at bounding box center [224, 164] width 449 height 234
drag, startPoint x: 84, startPoint y: 81, endPoint x: 28, endPoint y: 74, distance: 57.1
click at [28, 74] on input "Integration 117" at bounding box center [118, 78] width 193 height 12
click at [72, 123] on span at bounding box center [73, 126] width 12 height 6
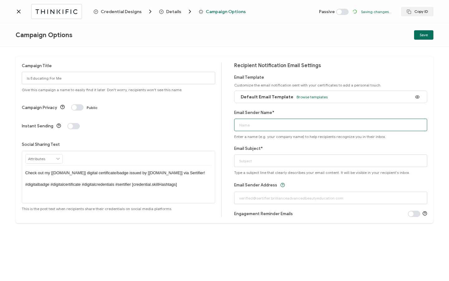
click at [275, 126] on input "Email Sender Name*" at bounding box center [330, 124] width 193 height 12
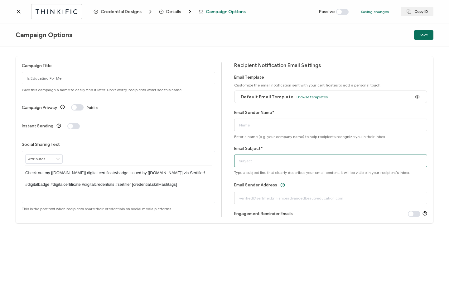
click at [254, 162] on input "Email Subject*" at bounding box center [330, 160] width 193 height 12
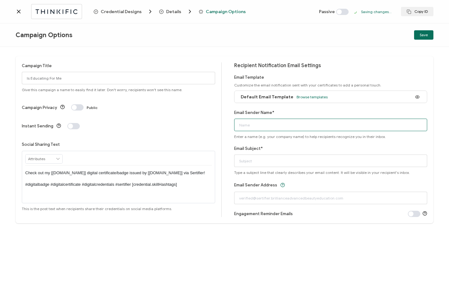
click at [252, 125] on input "Email Sender Name*" at bounding box center [330, 124] width 193 height 12
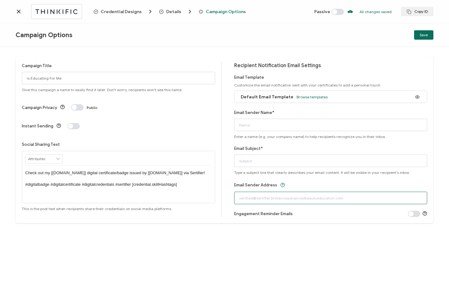
click at [262, 197] on input "text" at bounding box center [330, 197] width 193 height 12
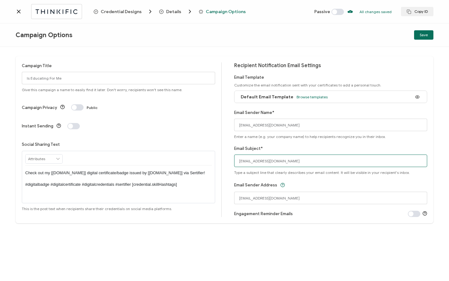
drag, startPoint x: 321, startPoint y: 163, endPoint x: 242, endPoint y: 156, distance: 79.1
click at [242, 156] on input "[EMAIL_ADDRESS][DOMAIN_NAME]" at bounding box center [330, 160] width 193 height 12
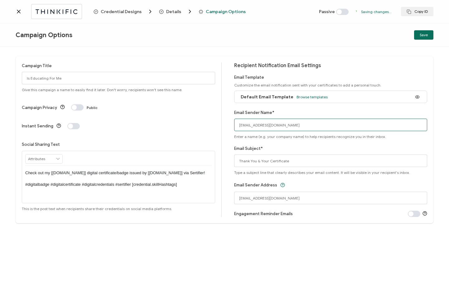
drag, startPoint x: 251, startPoint y: 119, endPoint x: 228, endPoint y: 118, distance: 23.1
click at [228, 118] on div "Campaign Title Is Educating For Me Give this campaign a name to easily find it …" at bounding box center [225, 139] width 418 height 167
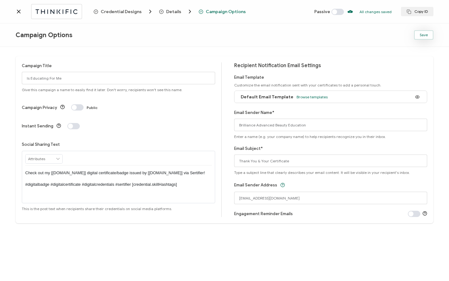
click at [429, 36] on button "Save" at bounding box center [423, 34] width 19 height 9
click at [17, 13] on icon at bounding box center [18, 11] width 3 height 3
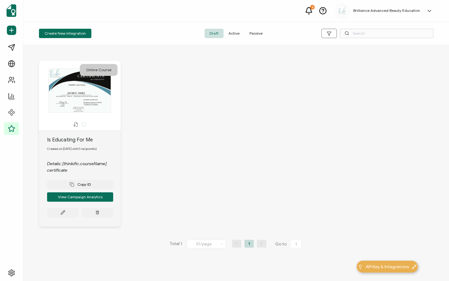
click at [231, 31] on span "Active" at bounding box center [233, 33] width 21 height 9
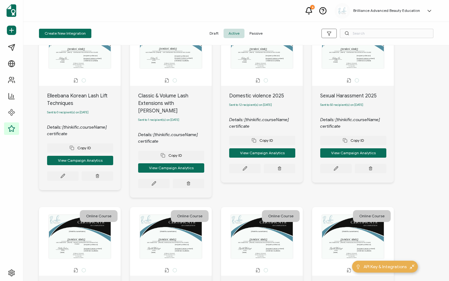
scroll to position [46, 0]
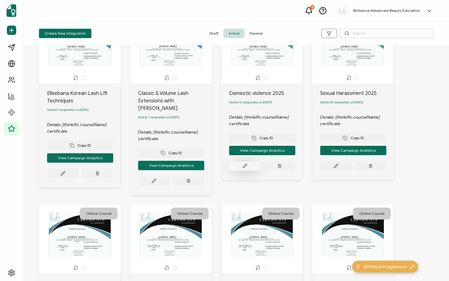
click at [243, 170] on button at bounding box center [244, 165] width 31 height 9
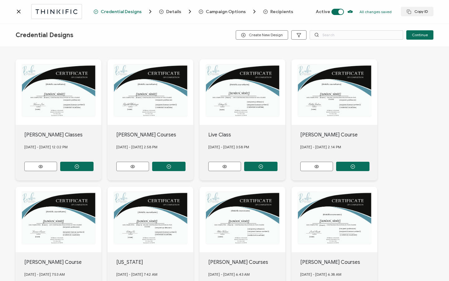
click at [166, 11] on span "Details" at bounding box center [173, 11] width 15 height 5
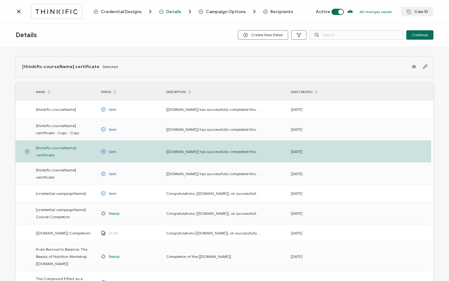
click at [214, 8] on div "Campaign Options" at bounding box center [216, 11] width 35 height 6
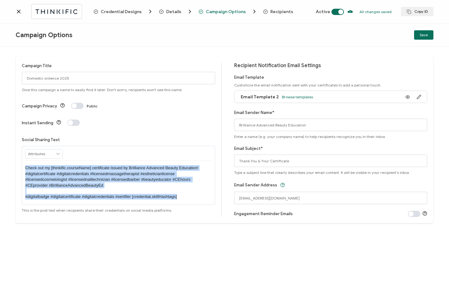
drag, startPoint x: 183, startPoint y: 185, endPoint x: 34, endPoint y: 156, distance: 151.8
click at [21, 150] on div "Campaign Title Domestic violence 2025 Give this campaign a name to easily find …" at bounding box center [225, 139] width 418 height 167
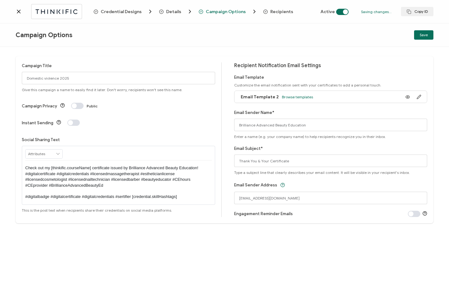
click at [13, 10] on div "Credential Designs Details Campaign Options Recipients Active Saving changes...…" at bounding box center [224, 11] width 449 height 23
click at [19, 11] on icon at bounding box center [18, 11] width 3 height 3
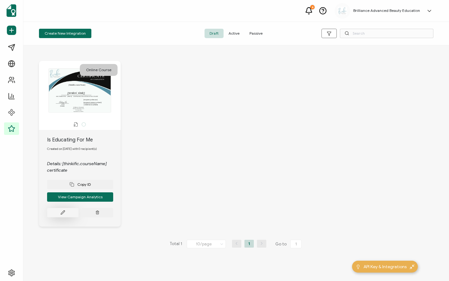
click at [68, 210] on button at bounding box center [62, 212] width 31 height 9
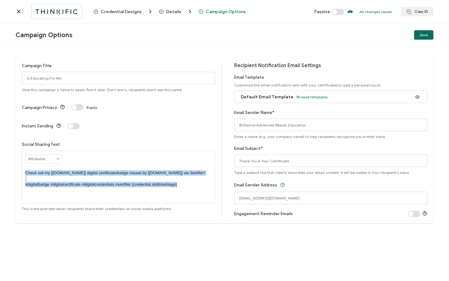
drag, startPoint x: 184, startPoint y: 168, endPoint x: 29, endPoint y: 146, distance: 155.8
click at [26, 151] on div "RECIPIENT Recipient Name Recipient E-Mail CREDENTIAL Credential ID Issue Date C…" at bounding box center [118, 177] width 193 height 52
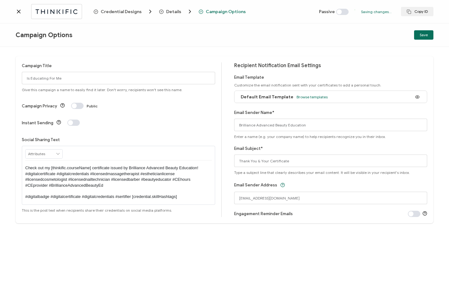
click at [342, 14] on span at bounding box center [342, 12] width 12 height 6
click at [422, 35] on span "Save" at bounding box center [424, 35] width 8 height 4
click at [342, 11] on span at bounding box center [337, 12] width 12 height 6
click at [427, 36] on span "Save" at bounding box center [424, 35] width 8 height 4
click at [18, 12] on icon at bounding box center [18, 11] width 3 height 3
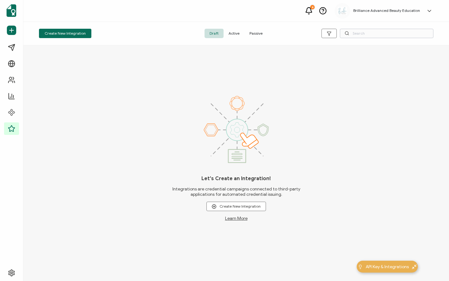
drag, startPoint x: 235, startPoint y: 33, endPoint x: 350, endPoint y: 34, distance: 115.0
click at [235, 33] on span "Active" at bounding box center [233, 33] width 21 height 9
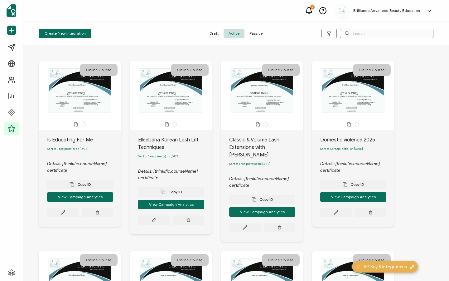
click at [379, 31] on input "text" at bounding box center [387, 33] width 94 height 9
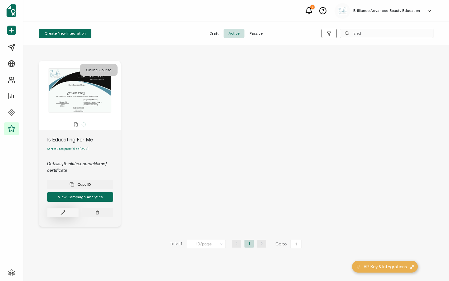
click at [69, 216] on button at bounding box center [62, 212] width 31 height 9
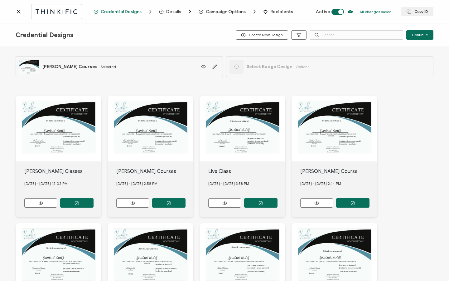
click at [270, 11] on span "Recipients" at bounding box center [281, 11] width 23 height 5
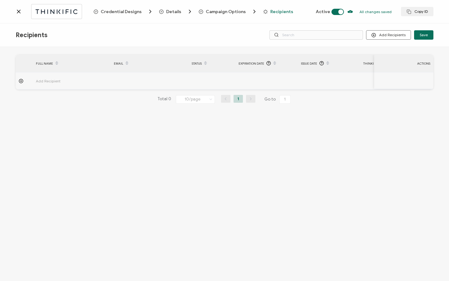
click at [240, 79] on td at bounding box center [266, 80] width 62 height 17
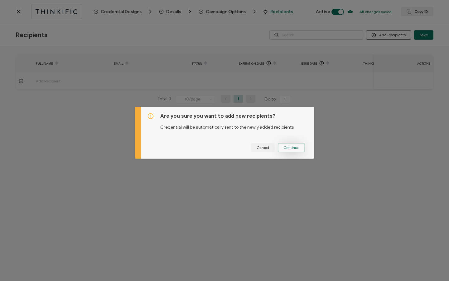
click at [287, 146] on span "Continue" at bounding box center [291, 148] width 16 height 4
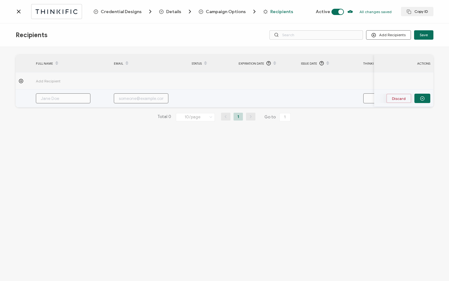
click at [396, 98] on button "Discard" at bounding box center [398, 98] width 25 height 9
click at [386, 33] on button "Add Recipients" at bounding box center [388, 34] width 45 height 9
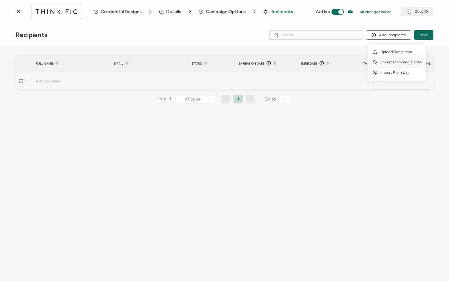
click at [398, 64] on span "Import From Recipients" at bounding box center [400, 62] width 41 height 5
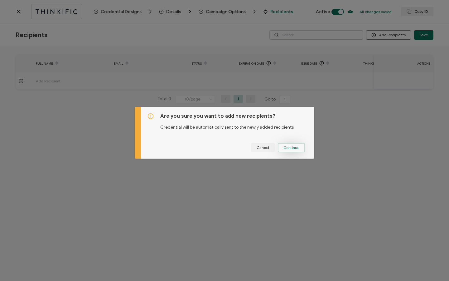
click at [293, 146] on span "Continue" at bounding box center [291, 148] width 16 height 4
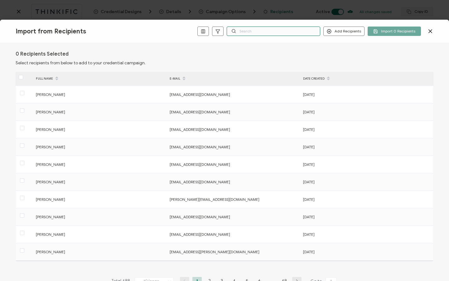
click at [259, 32] on input "text" at bounding box center [274, 30] width 94 height 9
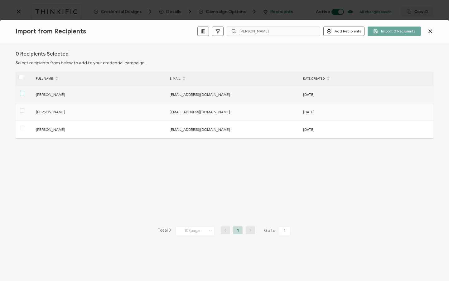
click at [22, 94] on span at bounding box center [22, 93] width 4 height 4
click at [24, 91] on input "checkbox" at bounding box center [24, 91] width 0 height 0
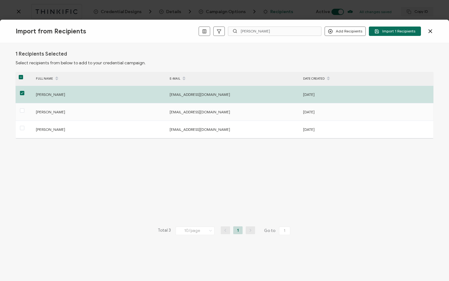
click at [396, 32] on span "Import 1 Recipients" at bounding box center [394, 31] width 41 height 5
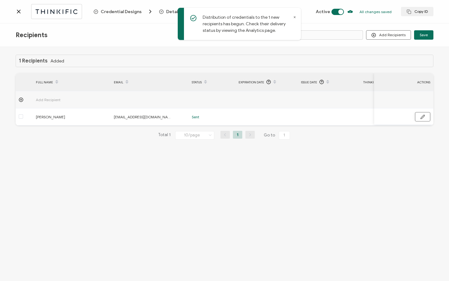
click at [420, 116] on button "button" at bounding box center [422, 116] width 15 height 9
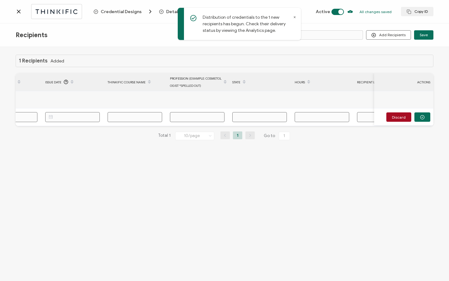
scroll to position [0, 256]
click at [129, 118] on input "text" at bounding box center [135, 117] width 55 height 10
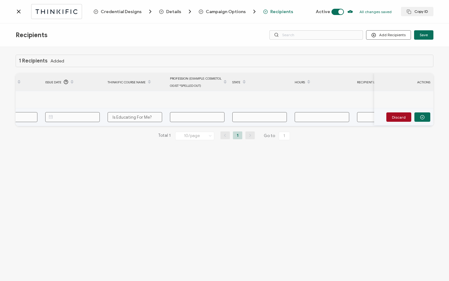
click at [61, 122] on input "text" at bounding box center [72, 117] width 55 height 10
click at [98, 173] on span "10" at bounding box center [95, 173] width 7 height 7
click at [181, 116] on input "text" at bounding box center [197, 117] width 55 height 10
click at [314, 114] on input "text" at bounding box center [322, 117] width 55 height 10
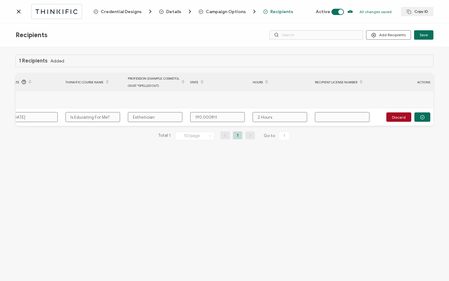
click at [334, 114] on input "text" at bounding box center [342, 117] width 55 height 10
paste input "131.018827"
click at [424, 119] on icon "button" at bounding box center [422, 117] width 5 height 5
click at [424, 118] on icon "button" at bounding box center [422, 116] width 5 height 5
click at [425, 118] on button "button" at bounding box center [422, 116] width 16 height 9
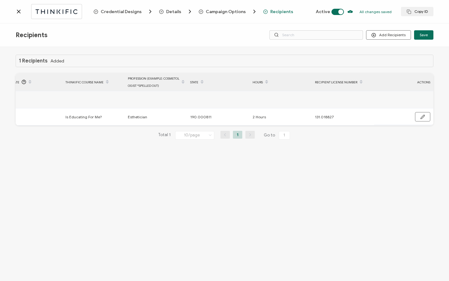
click at [17, 11] on icon at bounding box center [19, 11] width 6 height 6
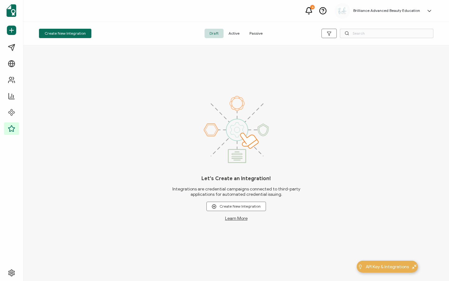
click at [231, 34] on span "Active" at bounding box center [233, 33] width 21 height 9
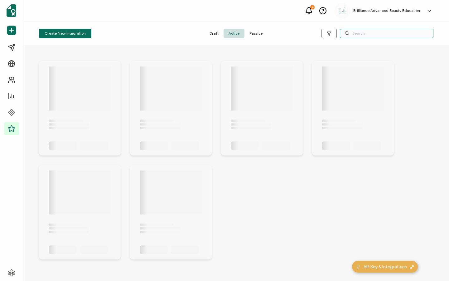
click at [383, 32] on input "text" at bounding box center [387, 33] width 94 height 9
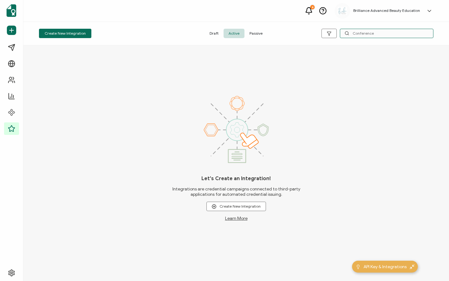
drag, startPoint x: 379, startPoint y: 32, endPoint x: 350, endPoint y: 34, distance: 28.4
click at [350, 34] on input "Conference" at bounding box center [387, 33] width 94 height 9
